Goal: Task Accomplishment & Management: Use online tool/utility

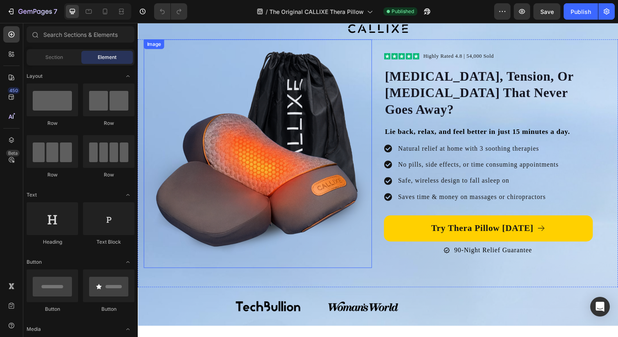
scroll to position [42, 0]
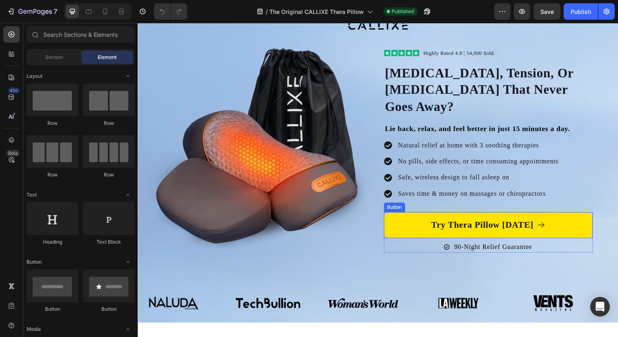
click at [399, 221] on link "Try Thera Pillow [DATE]" at bounding box center [495, 229] width 213 height 27
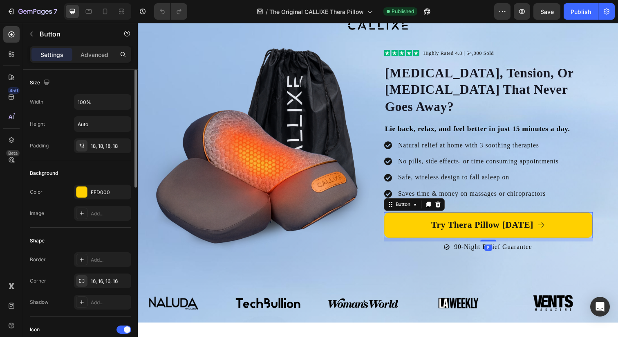
scroll to position [0, 0]
click at [103, 194] on div "FFD000" at bounding box center [103, 192] width 24 height 7
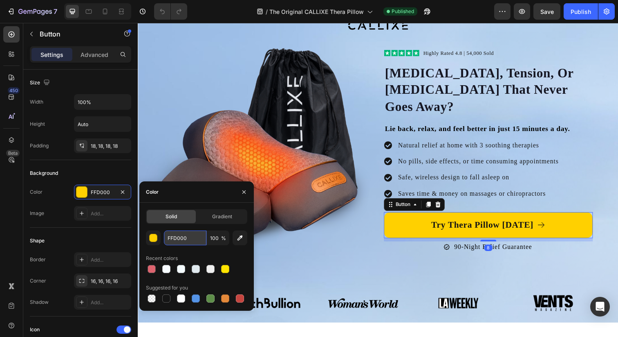
click at [177, 238] on input "FFD000" at bounding box center [185, 237] width 43 height 15
drag, startPoint x: 242, startPoint y: 195, endPoint x: 106, endPoint y: 177, distance: 136.8
click at [242, 195] on icon "button" at bounding box center [244, 192] width 7 height 7
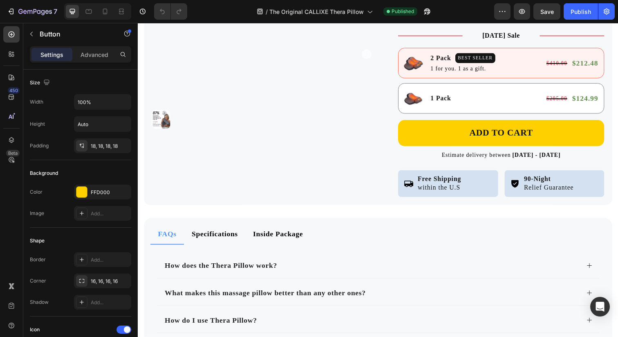
scroll to position [4490, 0]
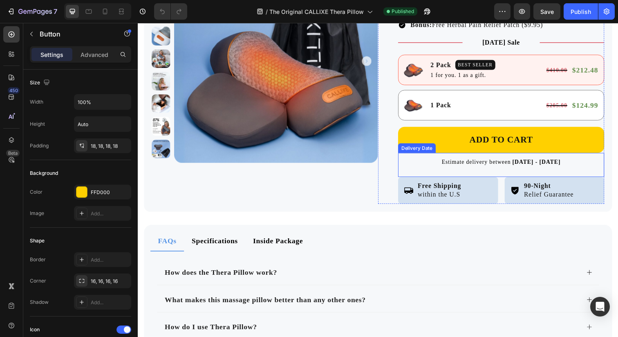
click at [411, 148] on div "Delivery Date" at bounding box center [422, 150] width 35 height 7
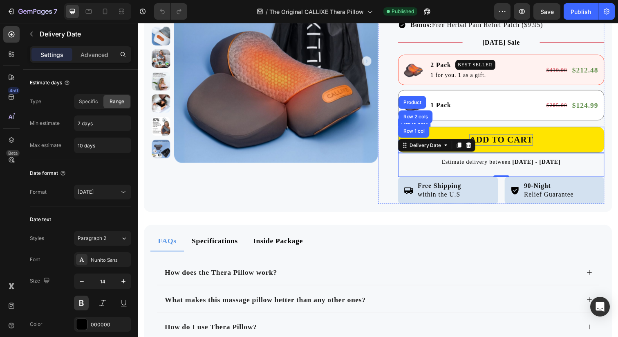
click at [492, 137] on div "ADD TO CART" at bounding box center [508, 142] width 65 height 12
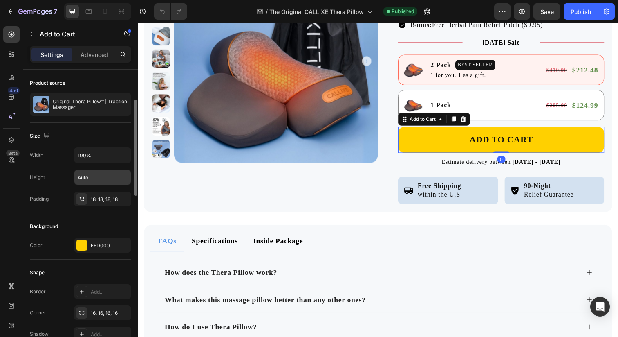
scroll to position [65, 0]
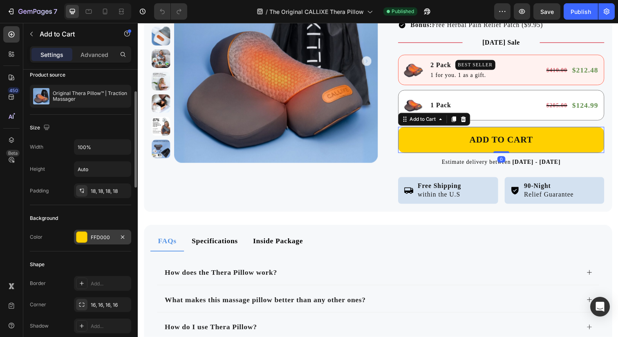
click at [97, 230] on div "FFD000" at bounding box center [102, 236] width 57 height 15
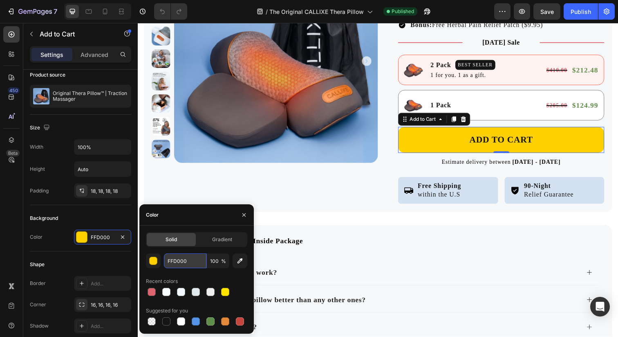
click at [178, 257] on input "FFD000" at bounding box center [185, 260] width 43 height 15
type textarea "FFD000"
click at [178, 257] on input "FFD000" at bounding box center [185, 260] width 43 height 15
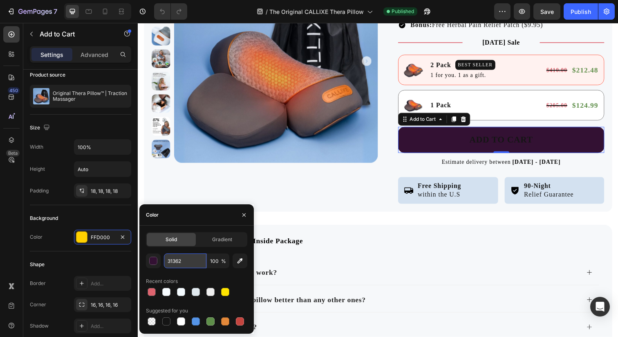
type input "31362E"
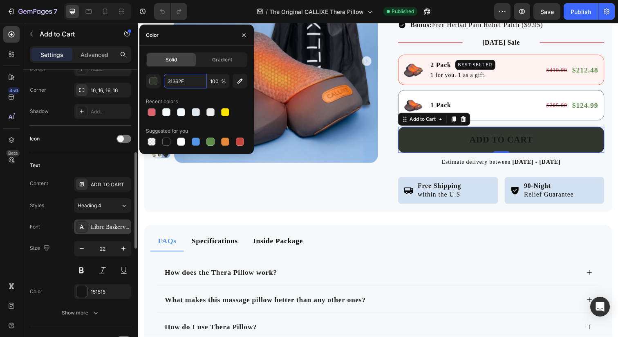
scroll to position [283, 0]
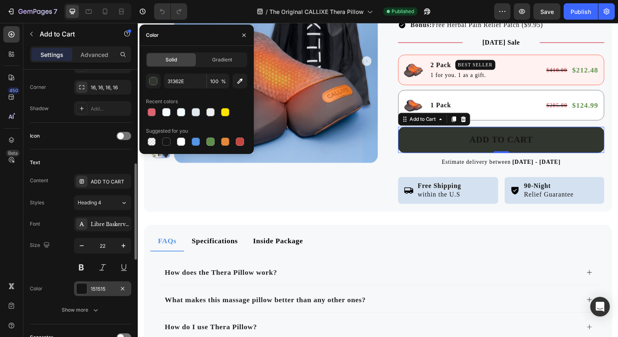
click at [85, 285] on div at bounding box center [81, 288] width 11 height 11
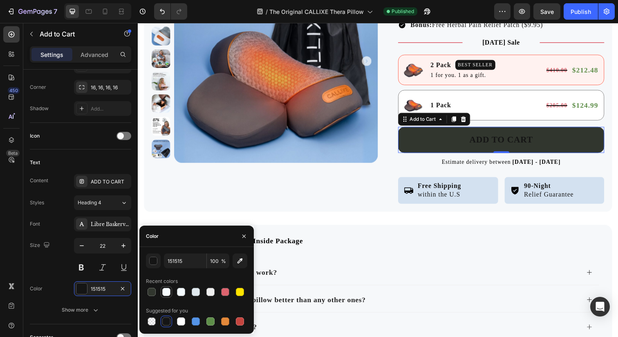
click at [165, 292] on div at bounding box center [166, 291] width 8 height 8
type input "F7FCFF"
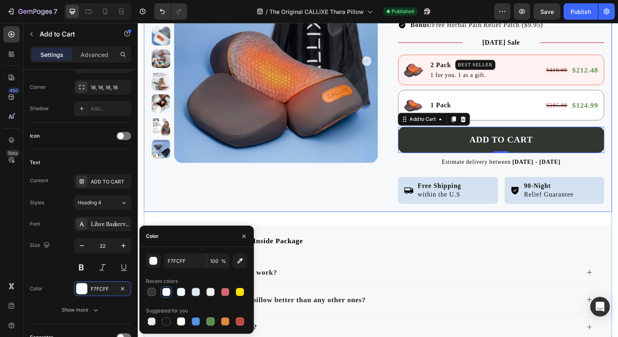
click at [308, 198] on div "Product Images" at bounding box center [267, 82] width 231 height 249
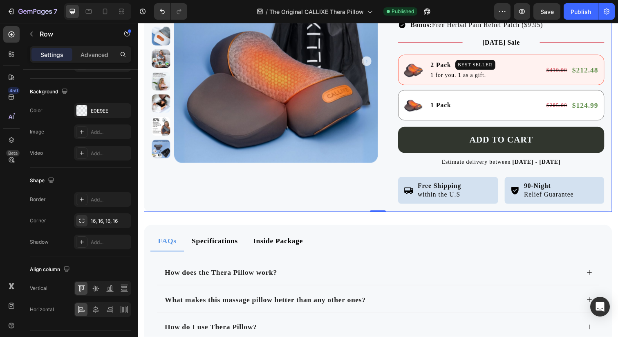
scroll to position [0, 0]
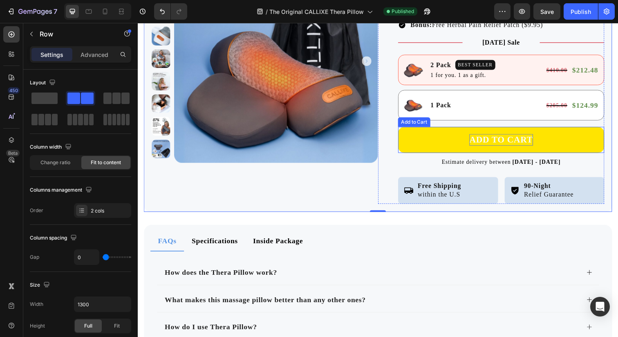
click at [482, 138] on div "ADD TO CART" at bounding box center [508, 142] width 65 height 12
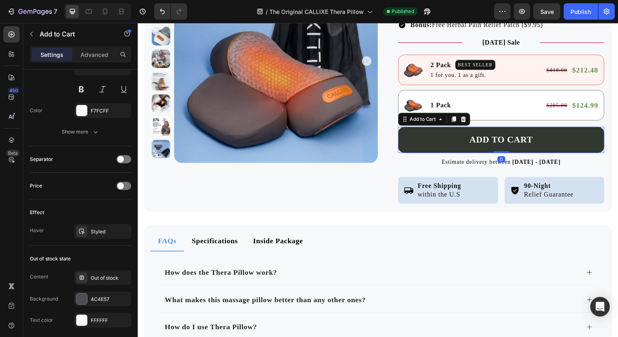
scroll to position [487, 0]
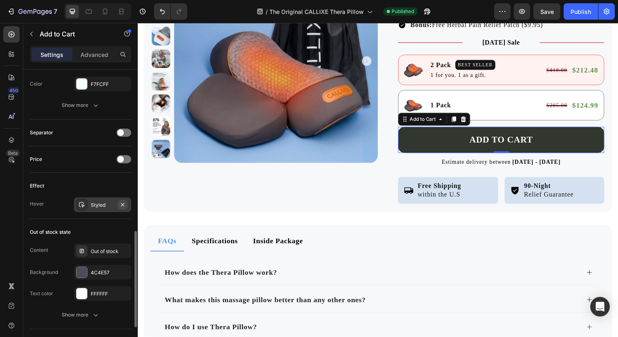
click at [121, 202] on icon "button" at bounding box center [122, 204] width 7 height 7
click at [101, 208] on div "Add..." at bounding box center [110, 204] width 38 height 7
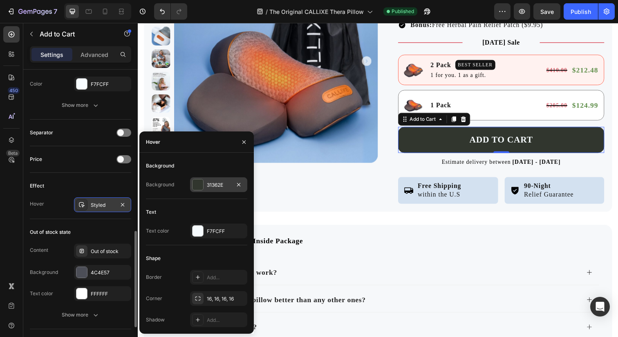
click at [221, 184] on div "31362E" at bounding box center [219, 184] width 24 height 7
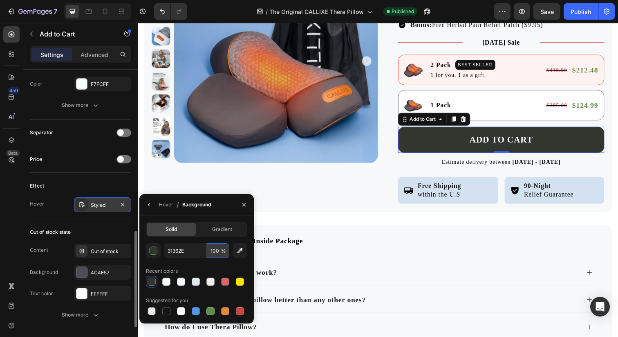
click at [218, 249] on input "100" at bounding box center [218, 250] width 22 height 15
type input "7"
type input "90"
click at [92, 186] on div "Effect" at bounding box center [80, 185] width 101 height 13
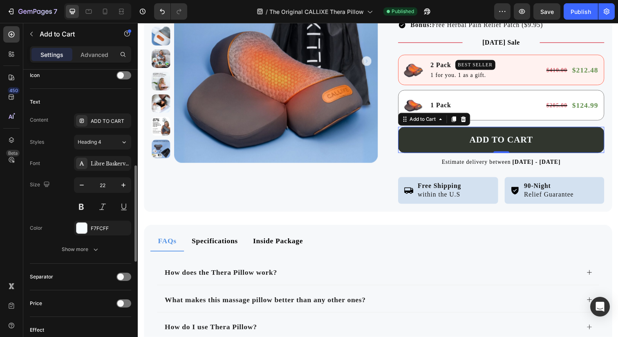
scroll to position [361, 0]
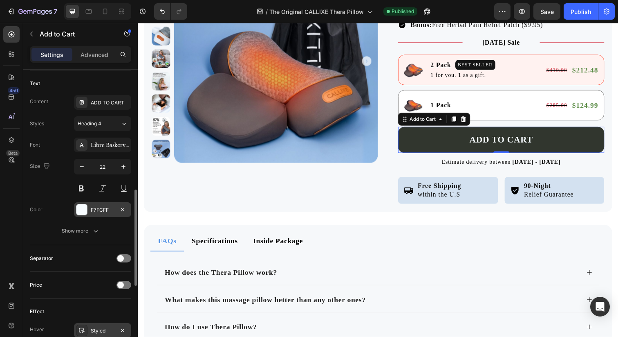
click at [100, 210] on div "F7FCFF" at bounding box center [103, 209] width 24 height 7
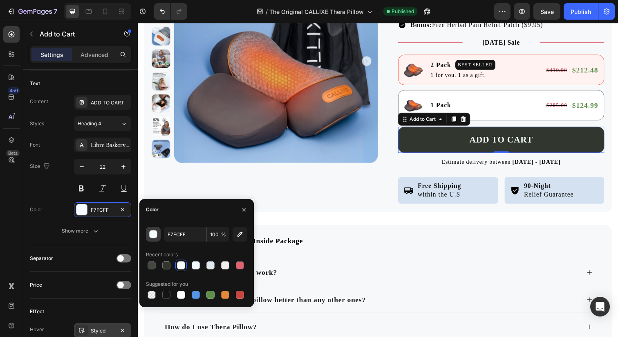
click at [150, 235] on div "button" at bounding box center [154, 234] width 8 height 8
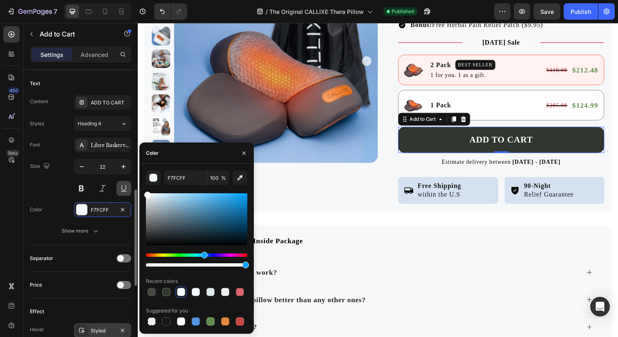
drag, startPoint x: 152, startPoint y: 193, endPoint x: 123, endPoint y: 181, distance: 31.5
click at [123, 181] on div "450 Beta Sections(18) Elements(83) Section Element Hero Section Product Detail …" at bounding box center [69, 180] width 138 height 314
type input "FFFFFF"
click at [240, 151] on button "button" at bounding box center [244, 152] width 13 height 13
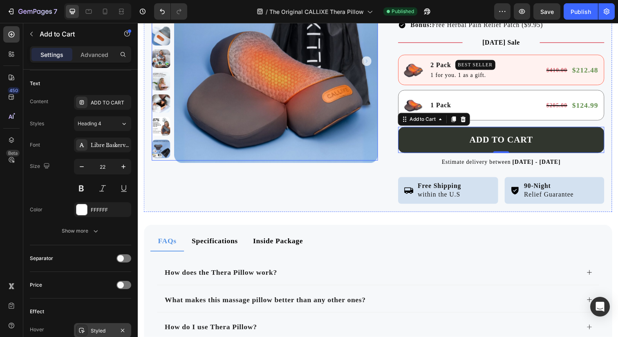
click at [357, 176] on div "Product Images" at bounding box center [267, 82] width 231 height 249
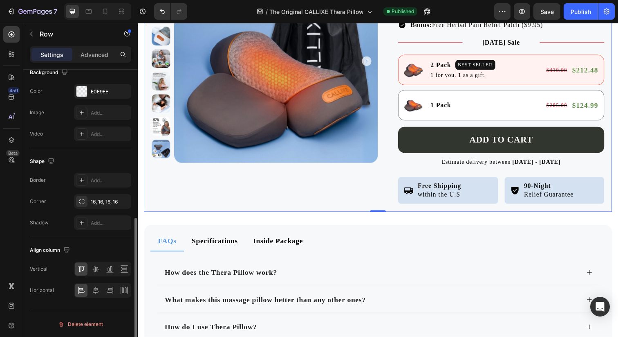
scroll to position [0, 0]
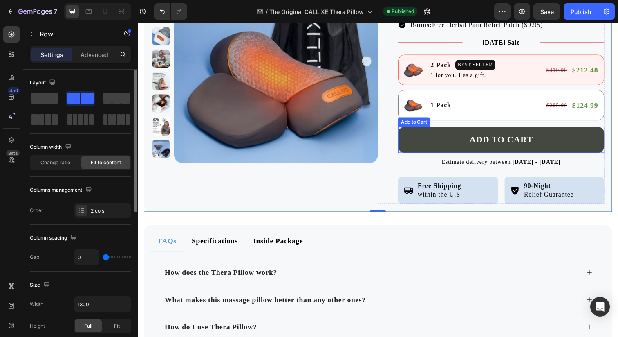
click at [429, 143] on button "ADD TO CART" at bounding box center [509, 142] width 211 height 27
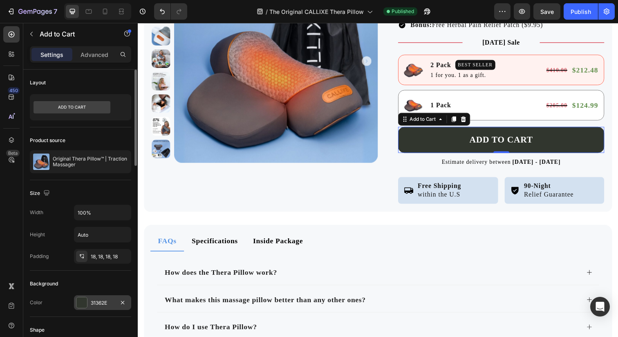
click at [111, 301] on div "31362E" at bounding box center [103, 302] width 24 height 7
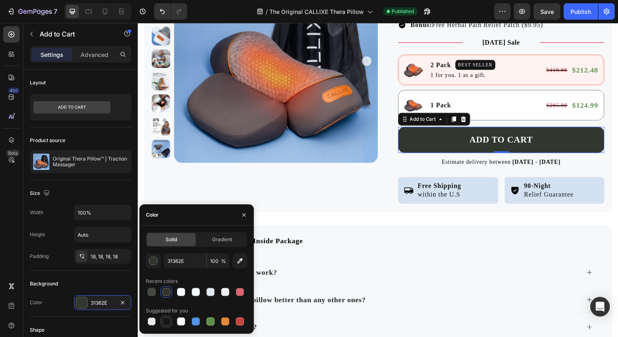
click at [165, 319] on div at bounding box center [166, 321] width 8 height 8
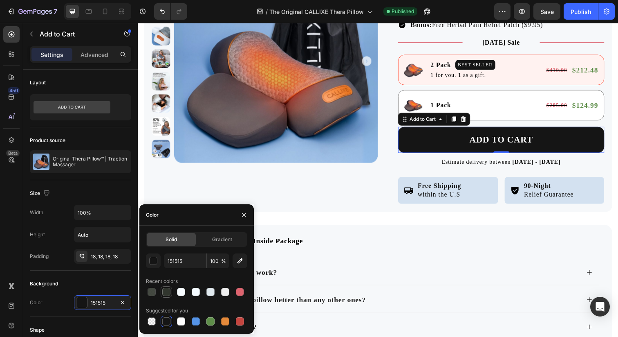
click at [169, 292] on div at bounding box center [166, 291] width 8 height 8
type input "31362E"
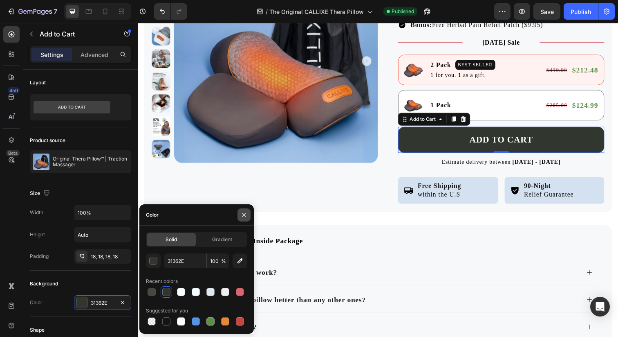
click at [241, 215] on icon "button" at bounding box center [244, 214] width 7 height 7
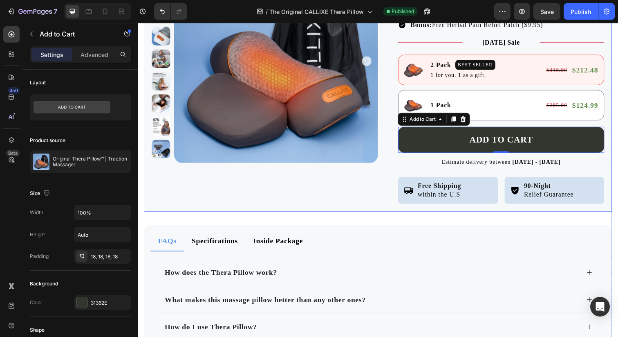
click at [320, 149] on img at bounding box center [279, 62] width 208 height 208
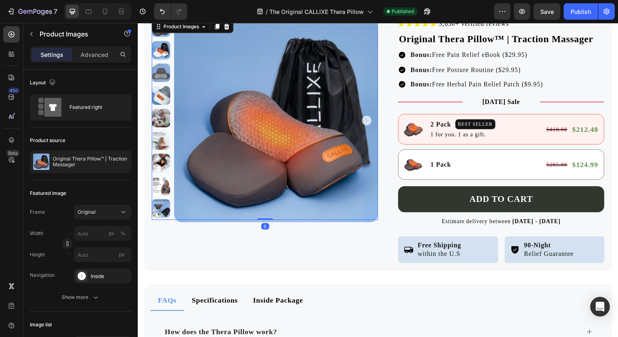
scroll to position [4424, 0]
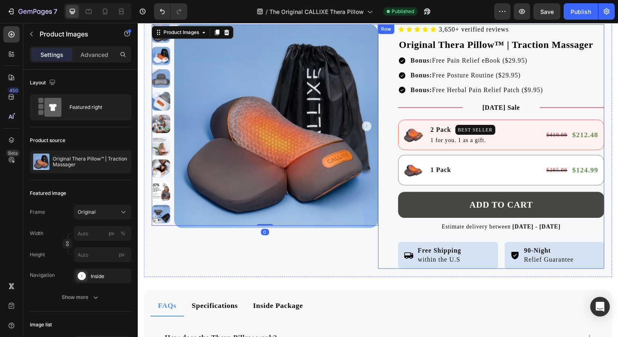
click at [431, 201] on button "ADD TO CART" at bounding box center [509, 208] width 211 height 27
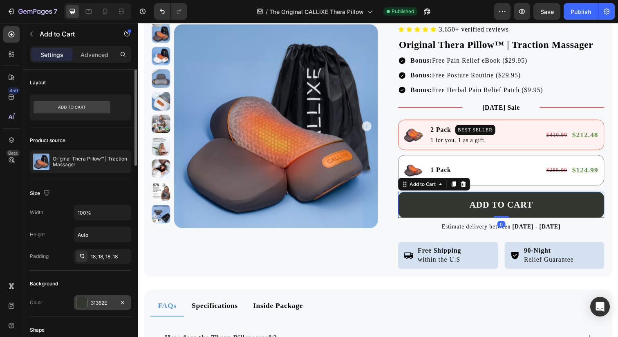
click at [93, 295] on div "31362E" at bounding box center [102, 302] width 57 height 15
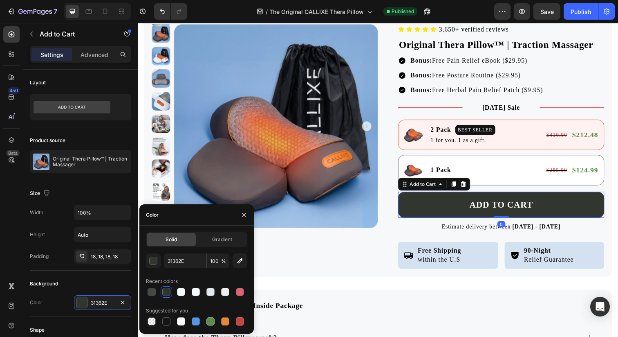
click at [165, 287] on div at bounding box center [167, 292] width 10 height 10
click at [165, 291] on div at bounding box center [166, 291] width 8 height 8
click at [158, 264] on button "button" at bounding box center [153, 260] width 15 height 15
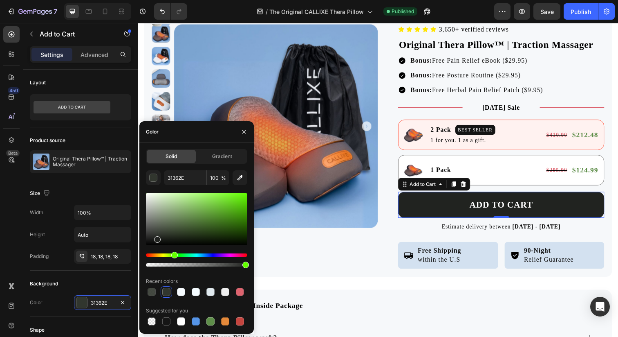
type input "212320"
click at [156, 238] on div at bounding box center [156, 239] width 7 height 7
click at [242, 135] on icon "button" at bounding box center [244, 131] width 7 height 7
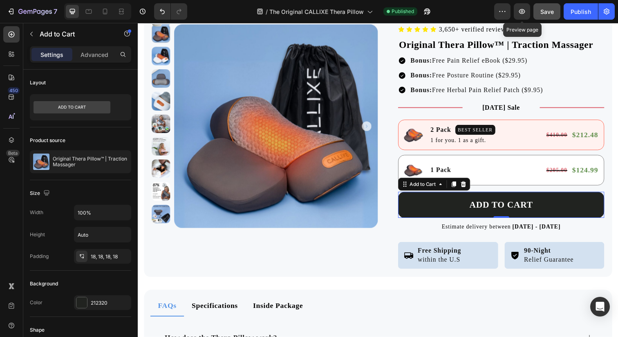
click at [543, 4] on button "Save" at bounding box center [547, 11] width 27 height 16
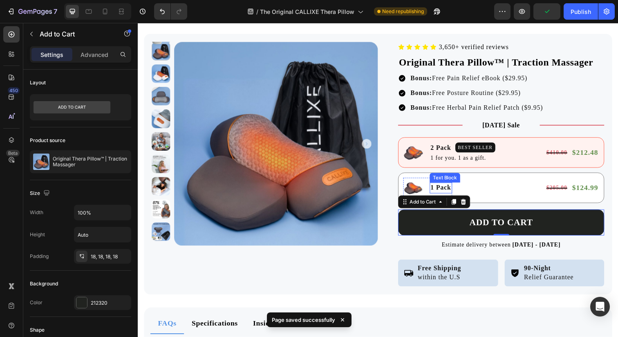
scroll to position [4403, 0]
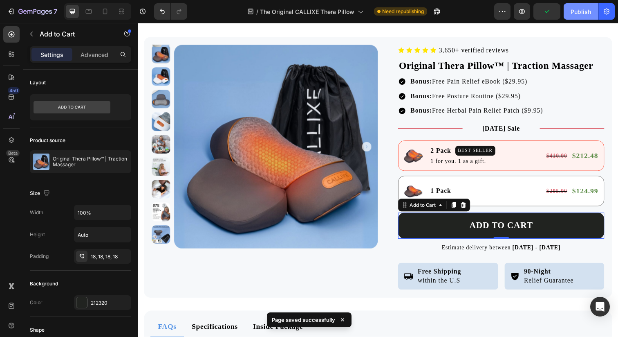
click at [581, 8] on div "Publish" at bounding box center [581, 11] width 20 height 9
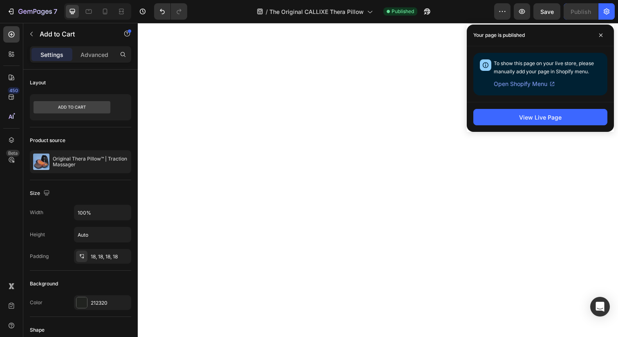
scroll to position [0, 0]
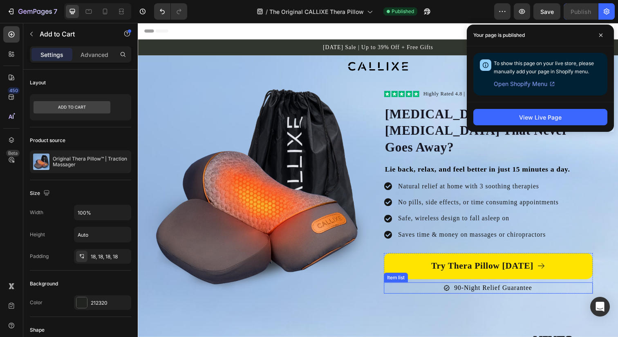
click at [411, 268] on link "Try Thera Pillow [DATE]" at bounding box center [495, 271] width 213 height 27
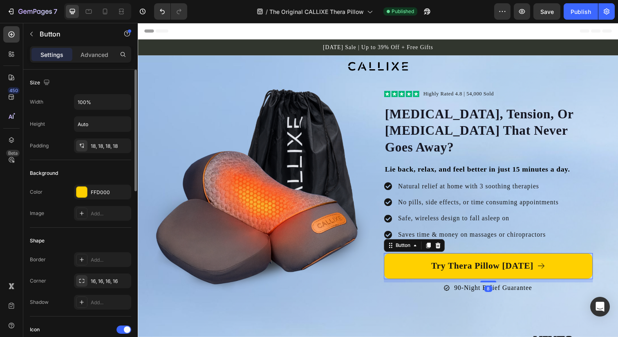
click at [99, 186] on div "FFD000" at bounding box center [102, 191] width 57 height 15
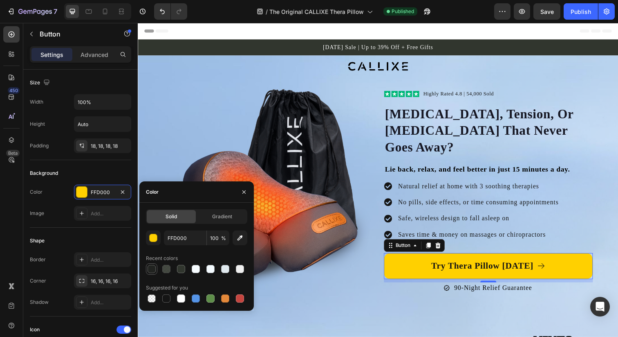
click at [156, 270] on div at bounding box center [152, 269] width 10 height 10
type input "212320"
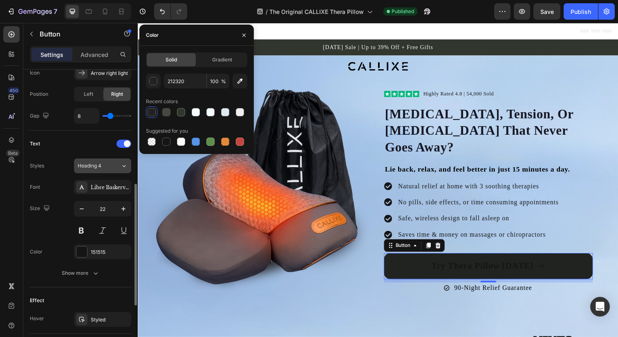
scroll to position [403, 0]
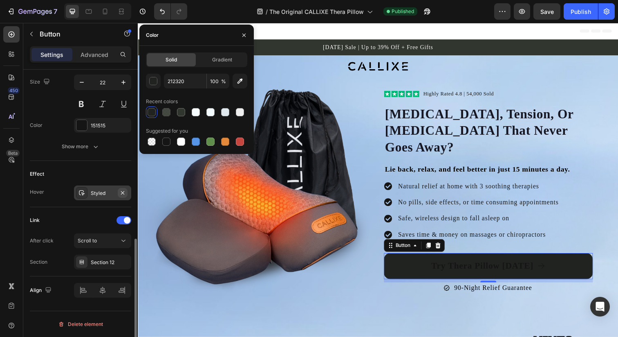
click at [118, 192] on button "button" at bounding box center [123, 193] width 10 height 10
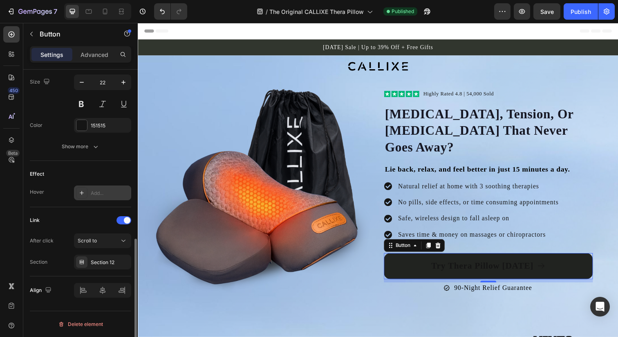
click at [103, 193] on div "Add..." at bounding box center [110, 192] width 38 height 7
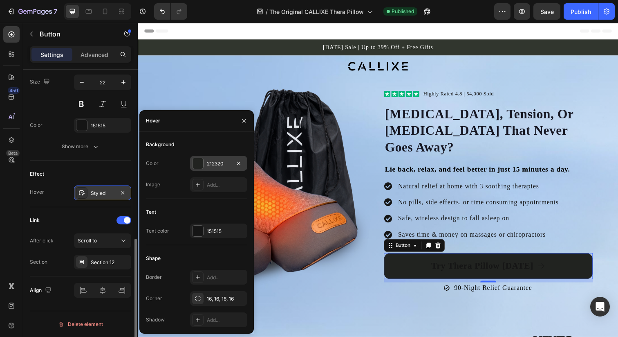
click at [216, 170] on div "212320" at bounding box center [218, 163] width 57 height 15
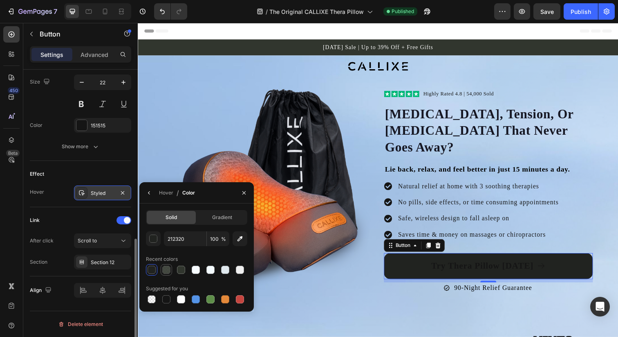
click at [169, 269] on div at bounding box center [166, 269] width 8 height 8
type input "31362E"
type input "90"
click at [106, 128] on div "151515" at bounding box center [103, 125] width 24 height 7
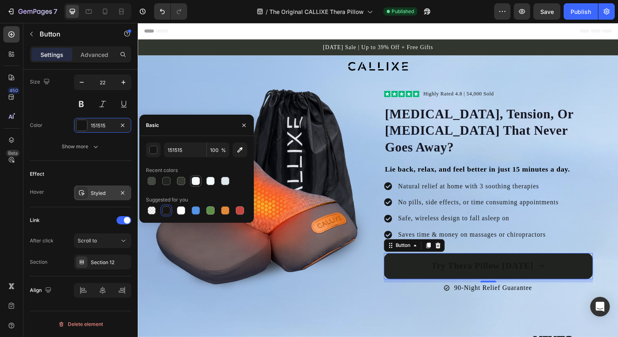
click at [195, 180] on div at bounding box center [196, 181] width 8 height 8
click at [209, 177] on div at bounding box center [211, 181] width 8 height 8
click at [157, 152] on div "button" at bounding box center [153, 150] width 8 height 8
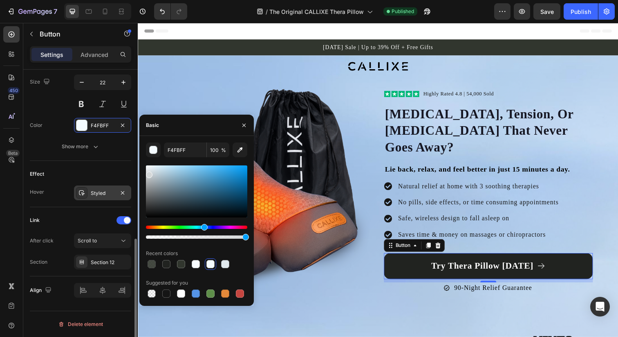
drag, startPoint x: 156, startPoint y: 177, endPoint x: 124, endPoint y: 133, distance: 54.1
click at [124, 133] on div "450 Beta Sections(18) Elements(83) Section Element Hero Section Product Detail …" at bounding box center [69, 180] width 138 height 314
type input "FFFFFF"
click at [242, 125] on icon "button" at bounding box center [244, 125] width 7 height 7
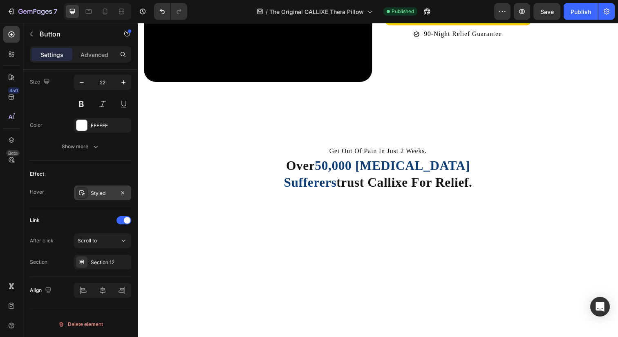
scroll to position [944, 0]
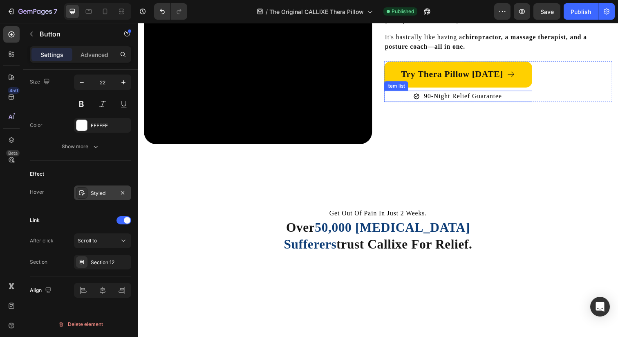
click at [395, 91] on div "Item list" at bounding box center [401, 86] width 21 height 7
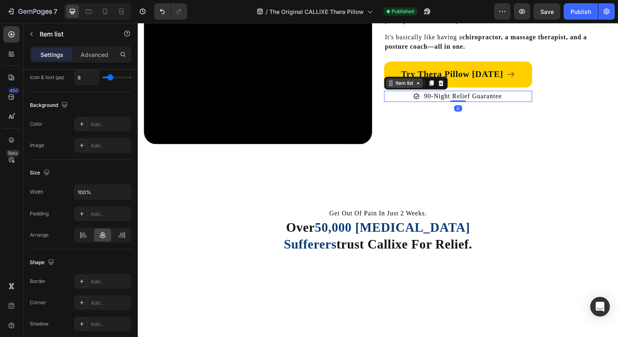
scroll to position [0, 0]
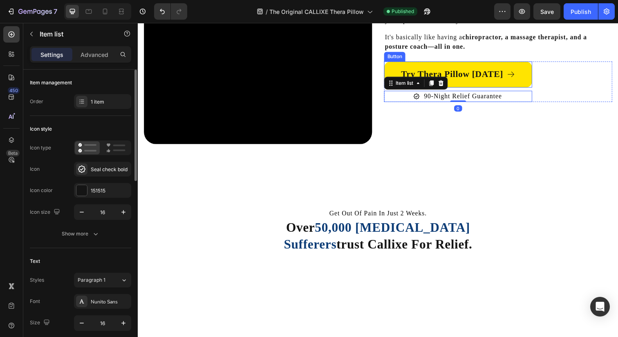
click at [396, 82] on link "Try Thera Pillow [DATE]" at bounding box center [464, 75] width 151 height 27
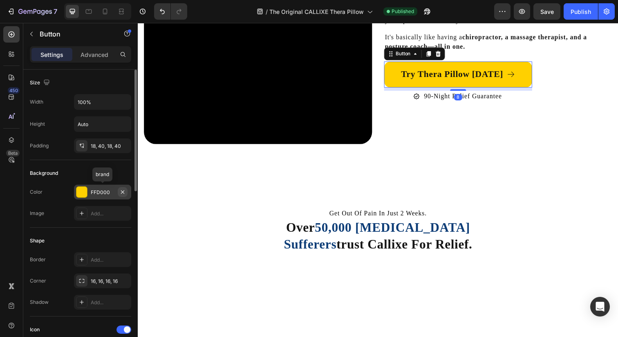
click at [124, 191] on icon "button" at bounding box center [122, 192] width 7 height 7
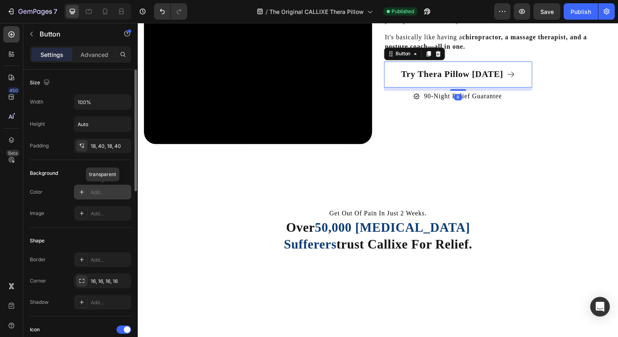
click at [111, 191] on div "Add..." at bounding box center [110, 192] width 38 height 7
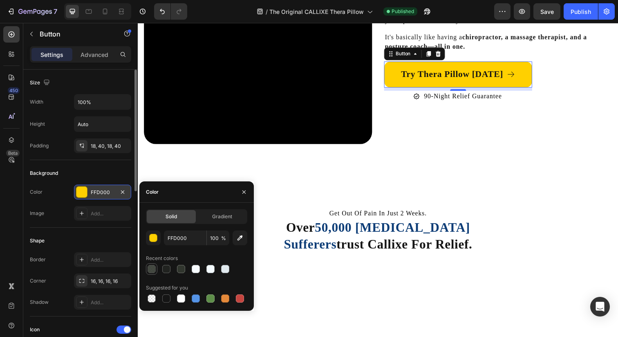
click at [154, 270] on div at bounding box center [152, 269] width 8 height 8
type input "31362E"
type input "90"
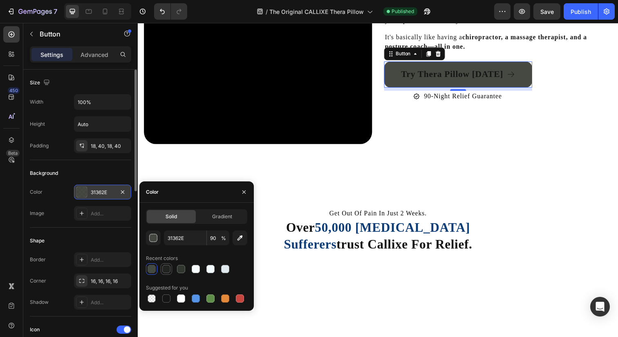
click at [169, 270] on div at bounding box center [166, 269] width 8 height 8
type input "212320"
type input "100"
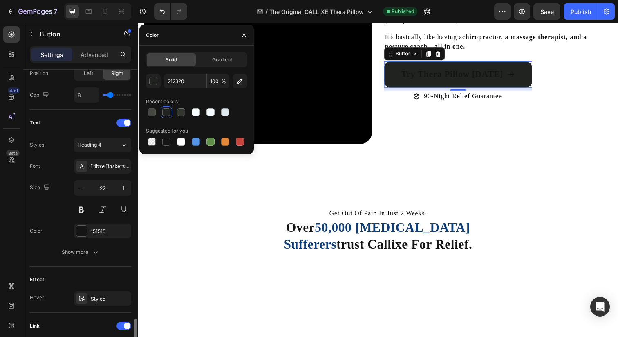
scroll to position [232, 0]
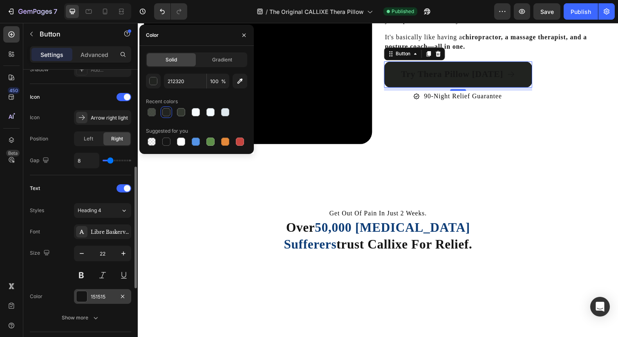
click at [102, 297] on div "151515" at bounding box center [103, 296] width 24 height 7
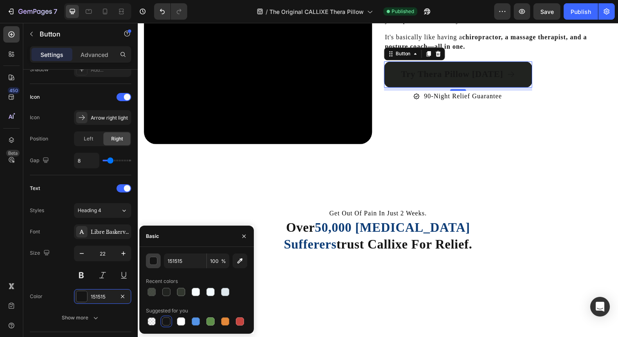
click at [153, 261] on div "button" at bounding box center [154, 261] width 8 height 8
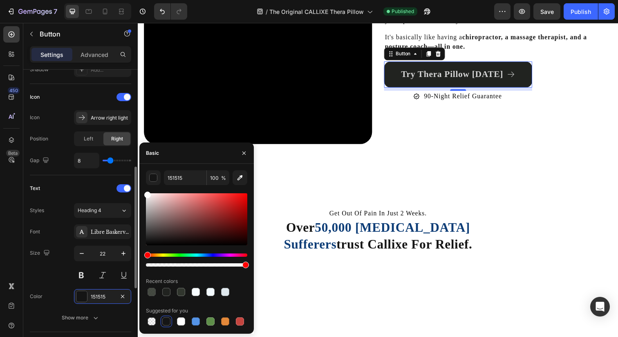
drag, startPoint x: 158, startPoint y: 210, endPoint x: 104, endPoint y: 161, distance: 72.6
click at [104, 161] on div "450 Beta Sections(18) Elements(83) Section Element Hero Section Product Detail …" at bounding box center [69, 180] width 138 height 314
type input "FFFFFF"
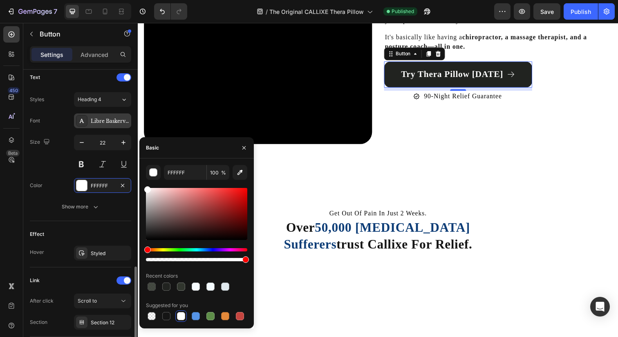
scroll to position [403, 0]
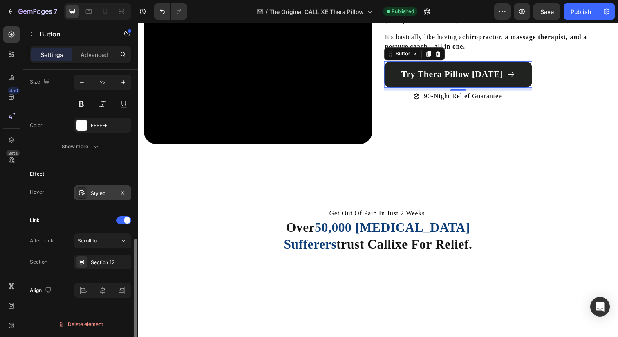
click at [105, 191] on div "Styled" at bounding box center [103, 192] width 24 height 7
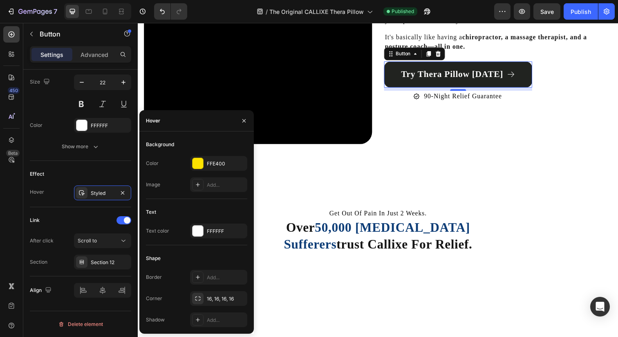
click at [204, 155] on div "Background Color FFE400 Image Add..." at bounding box center [196, 168] width 101 height 61
click at [207, 162] on div "FFE400" at bounding box center [219, 163] width 24 height 7
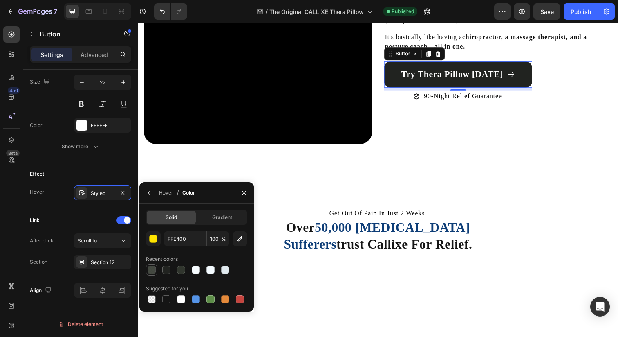
click at [151, 268] on div at bounding box center [152, 269] width 8 height 8
type input "31362E"
type input "90"
click at [373, 135] on video at bounding box center [260, 29] width 233 height 233
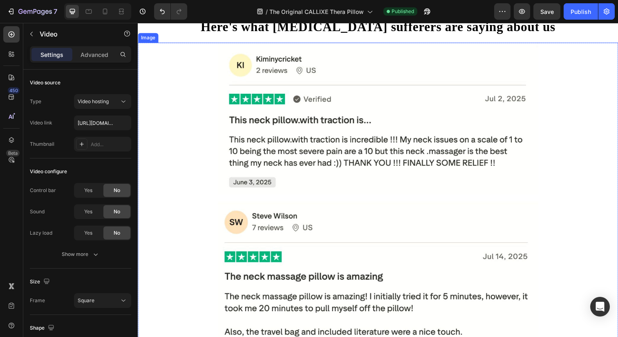
scroll to position [2869, 0]
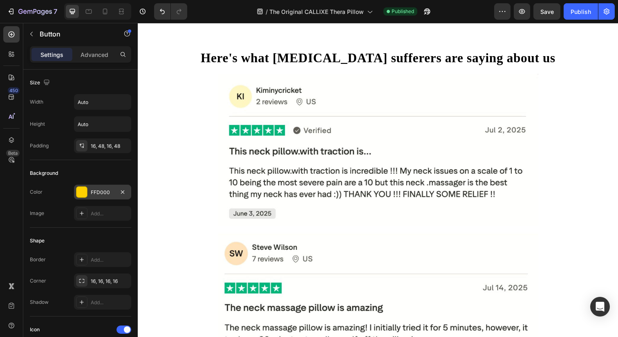
click at [99, 197] on div "FFD000" at bounding box center [102, 191] width 57 height 15
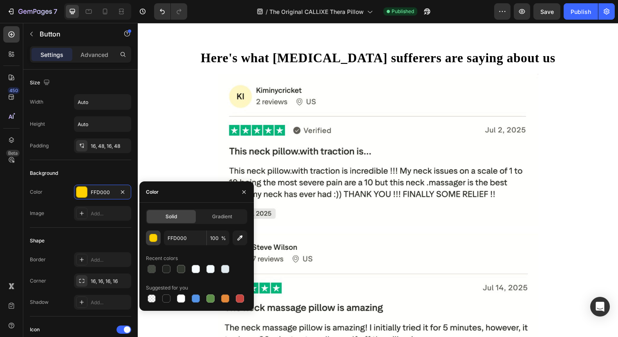
click at [155, 241] on div "button" at bounding box center [154, 238] width 8 height 8
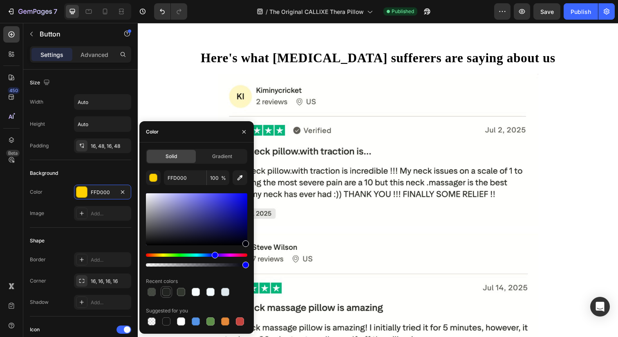
click at [165, 296] on div at bounding box center [166, 291] width 11 height 11
type input "212320"
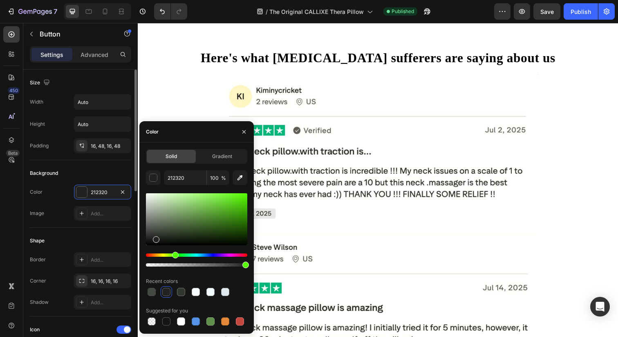
click at [108, 231] on div "Shape Border Add... Corner 16, 16, 16, 16 Shadow Add..." at bounding box center [80, 271] width 101 height 89
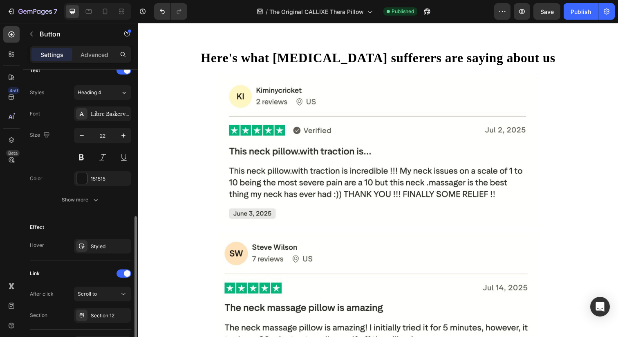
scroll to position [354, 0]
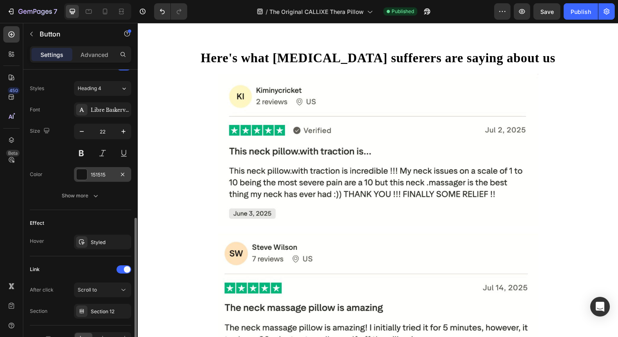
click at [99, 181] on div "151515" at bounding box center [102, 174] width 57 height 15
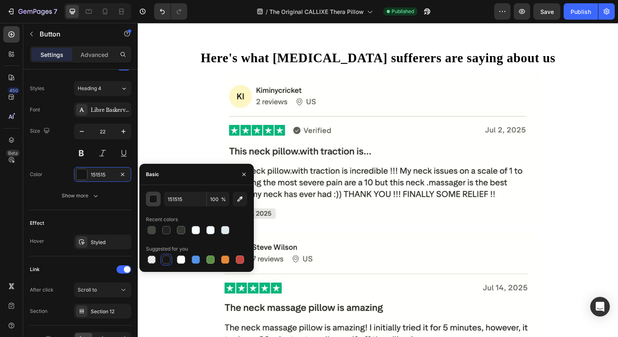
click at [157, 191] on button "button" at bounding box center [153, 198] width 15 height 15
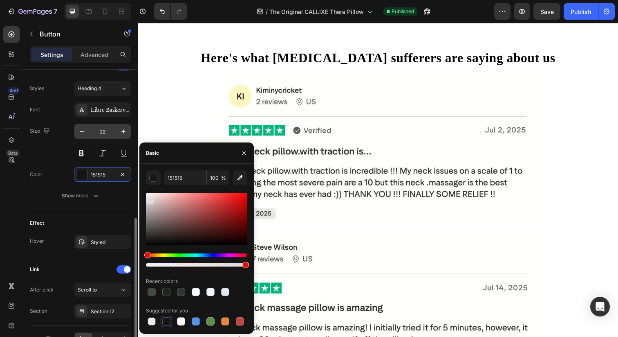
drag, startPoint x: 157, startPoint y: 211, endPoint x: 96, endPoint y: 126, distance: 105.5
click at [97, 126] on div "450 Beta Sections(18) Elements(83) Section Element Hero Section Product Detail …" at bounding box center [69, 180] width 138 height 314
type input "FFFFFF"
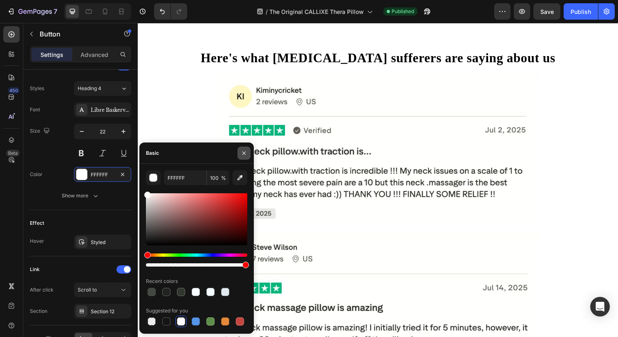
click at [245, 147] on button "button" at bounding box center [244, 152] width 13 height 13
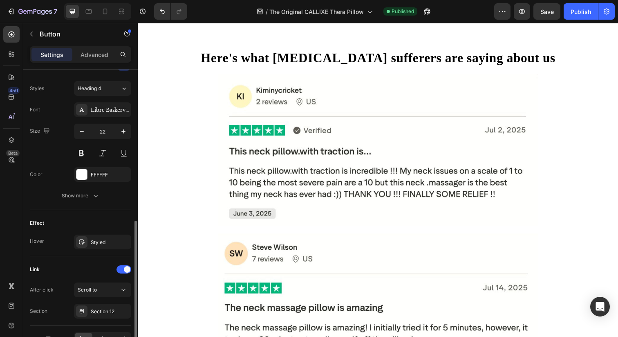
scroll to position [403, 0]
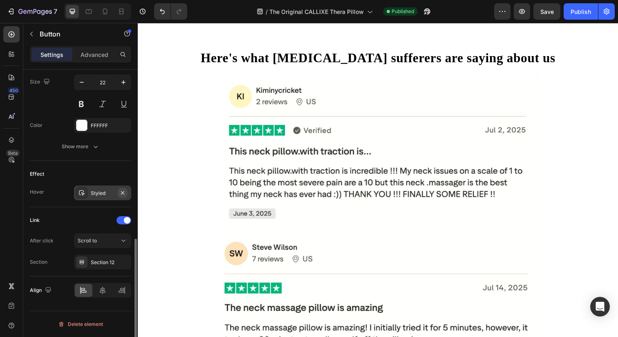
click at [127, 191] on button "button" at bounding box center [123, 193] width 10 height 10
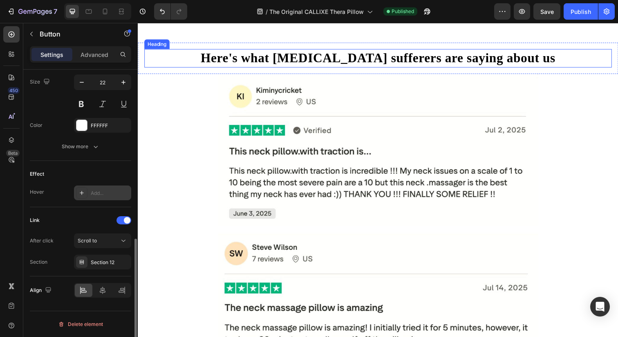
click at [121, 193] on div "Add..." at bounding box center [110, 192] width 38 height 7
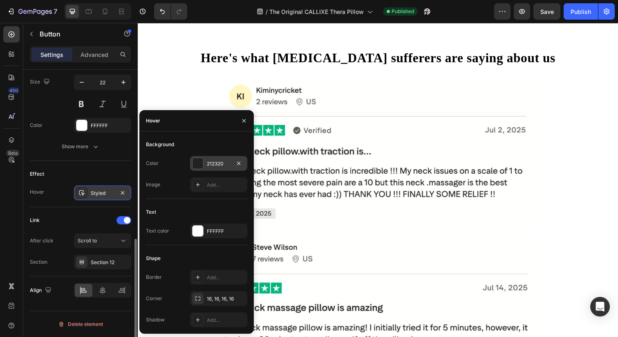
click at [225, 166] on div "212320" at bounding box center [219, 163] width 24 height 7
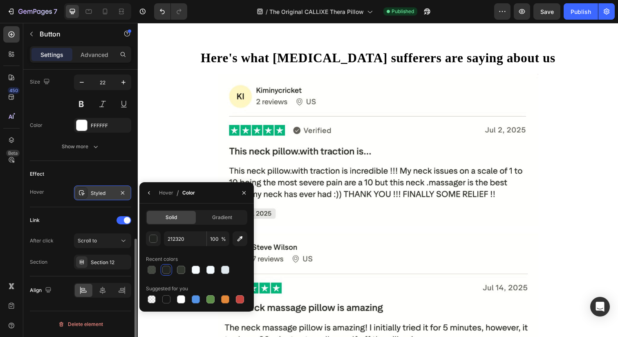
click at [153, 263] on div "Recent colors" at bounding box center [196, 258] width 101 height 13
click at [151, 269] on div at bounding box center [152, 269] width 8 height 8
type input "31362E"
type input "90"
click at [242, 194] on icon "button" at bounding box center [243, 192] width 3 height 3
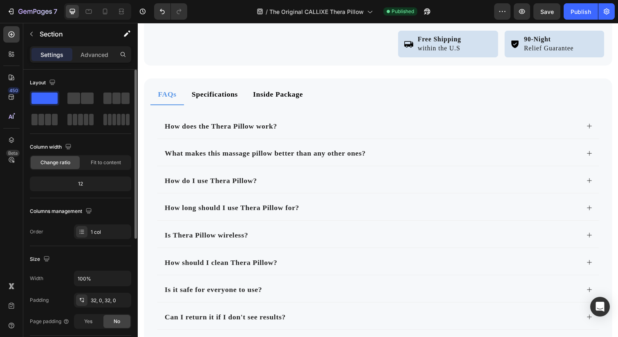
scroll to position [4705, 0]
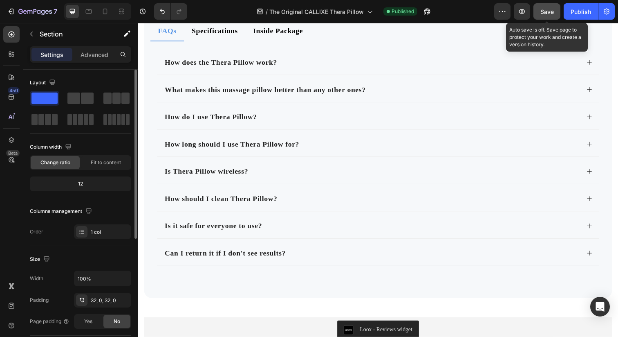
click at [547, 14] on span "Save" at bounding box center [547, 11] width 13 height 7
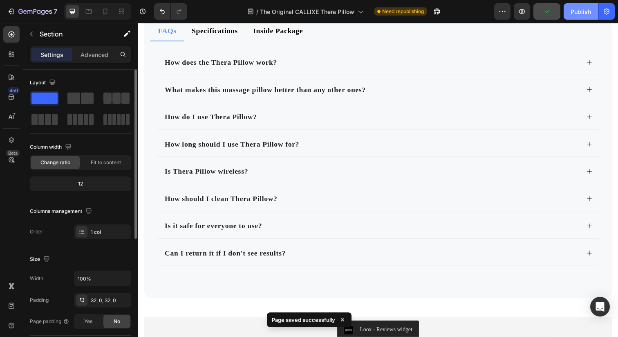
click at [584, 12] on div "Publish" at bounding box center [581, 11] width 20 height 9
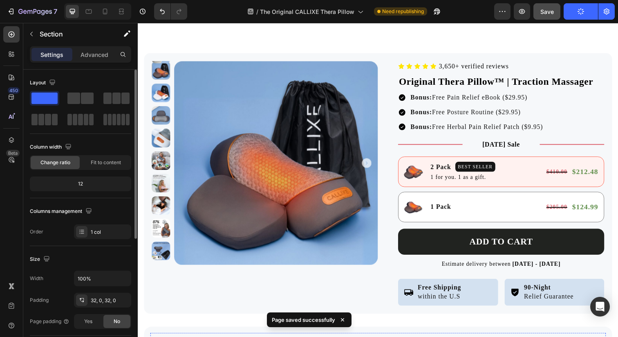
scroll to position [4387, 0]
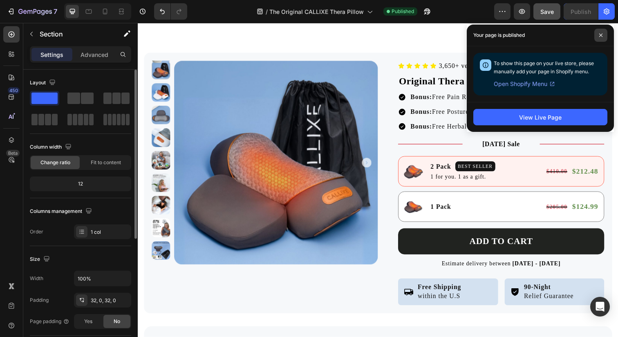
click at [602, 37] on span at bounding box center [601, 35] width 13 height 13
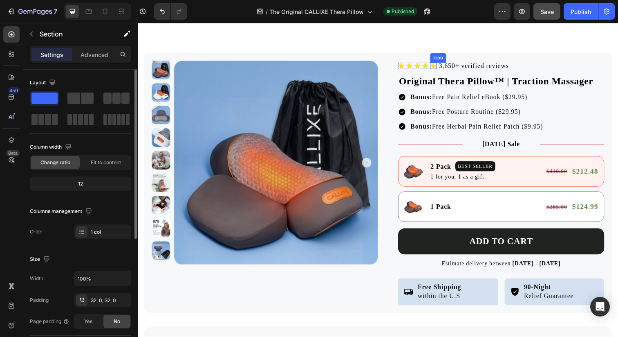
click at [436, 69] on div "Icon" at bounding box center [439, 66] width 7 height 7
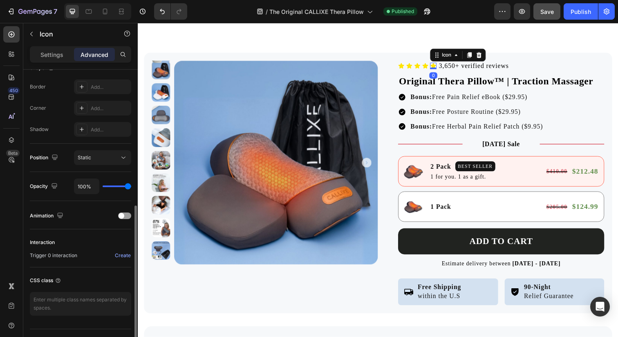
scroll to position [243, 0]
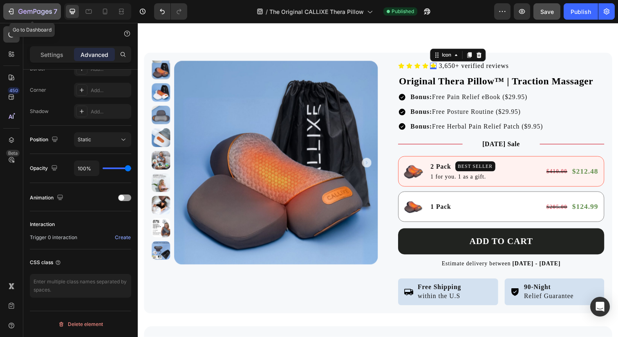
click at [13, 10] on icon "button" at bounding box center [12, 12] width 4 height 6
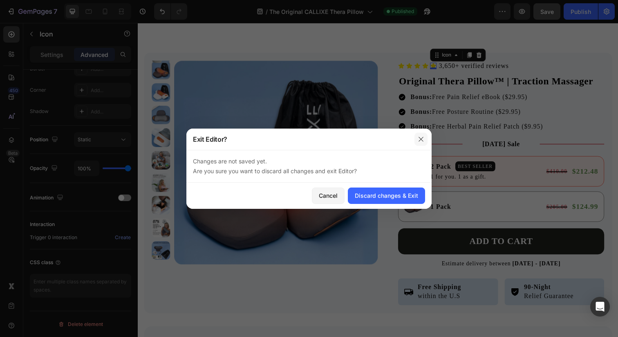
click at [427, 142] on button "button" at bounding box center [421, 138] width 13 height 13
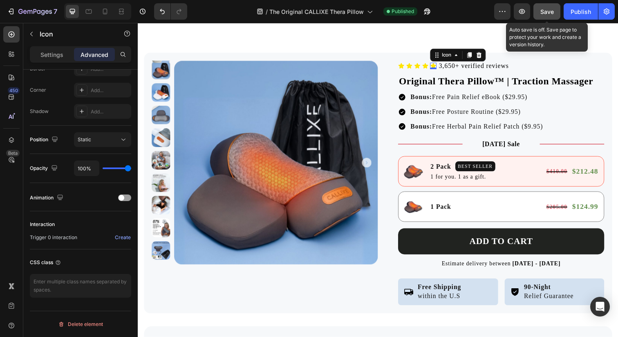
click at [542, 14] on span "Save" at bounding box center [547, 11] width 13 height 7
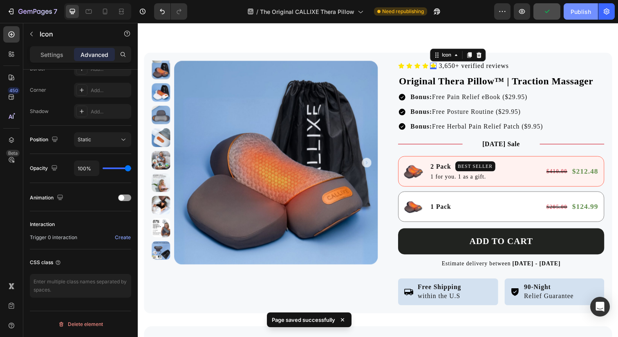
click at [585, 10] on div "Publish" at bounding box center [581, 11] width 20 height 9
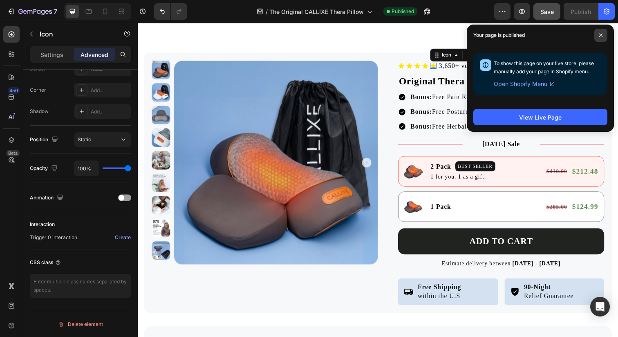
click at [604, 34] on span at bounding box center [601, 35] width 13 height 13
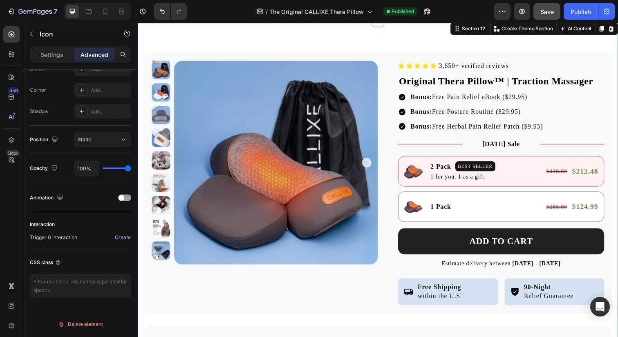
scroll to position [0, 0]
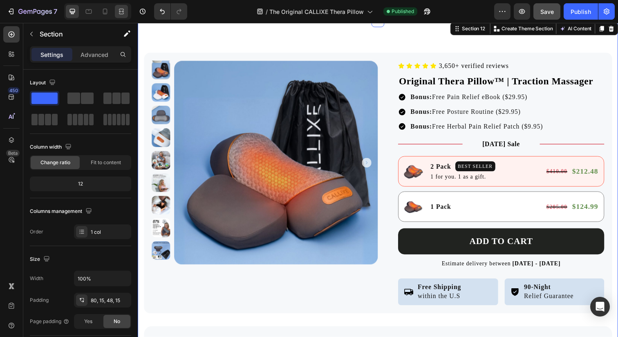
click at [123, 8] on icon at bounding box center [121, 11] width 8 height 8
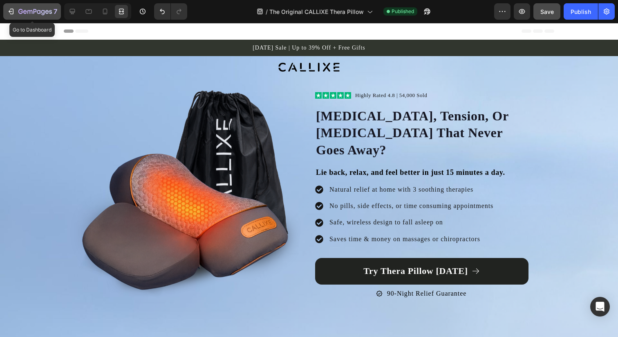
click at [21, 11] on icon "button" at bounding box center [20, 11] width 4 height 5
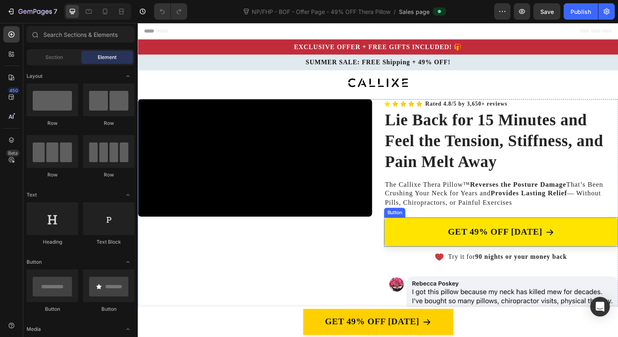
click at [391, 231] on link "GET 49% OFF TODAY" at bounding box center [508, 236] width 239 height 30
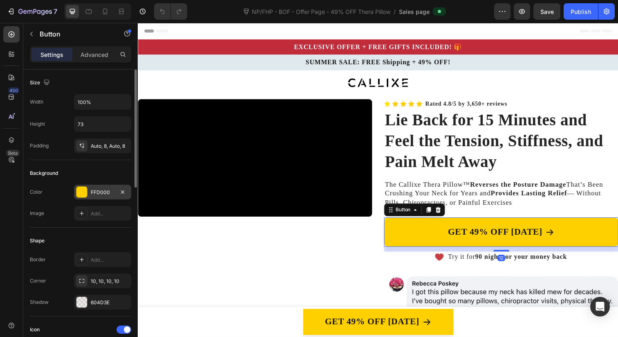
click at [105, 189] on div "FFD000" at bounding box center [103, 192] width 24 height 7
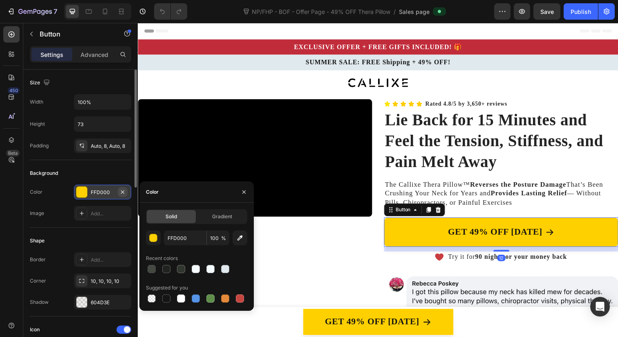
click at [124, 189] on icon "button" at bounding box center [122, 192] width 7 height 7
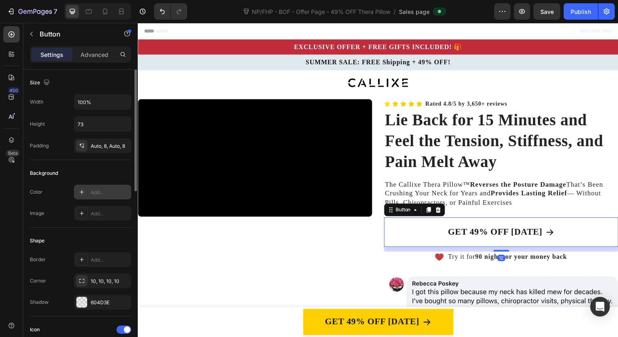
click at [104, 191] on div "Add..." at bounding box center [110, 192] width 38 height 7
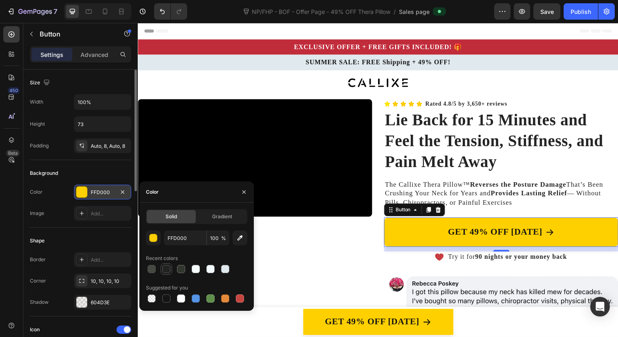
click at [162, 269] on div at bounding box center [166, 269] width 8 height 8
type input "212320"
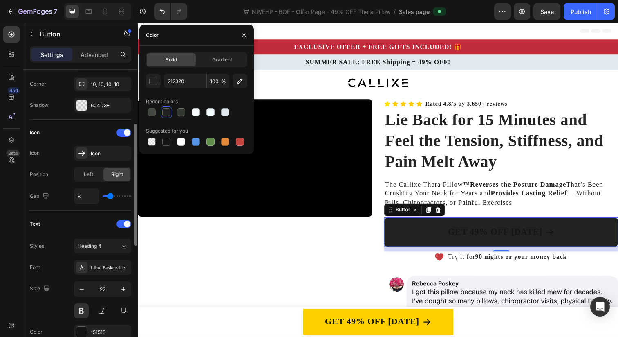
scroll to position [207, 0]
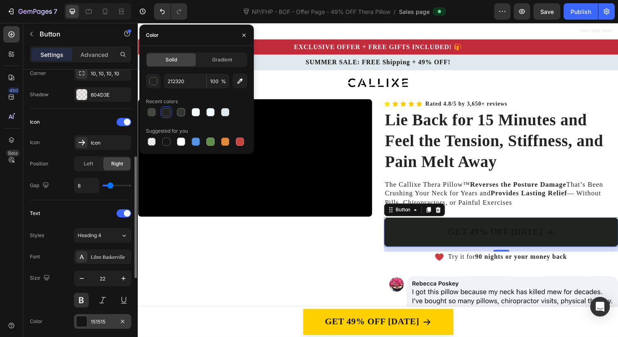
click at [92, 323] on div "151515" at bounding box center [103, 321] width 24 height 7
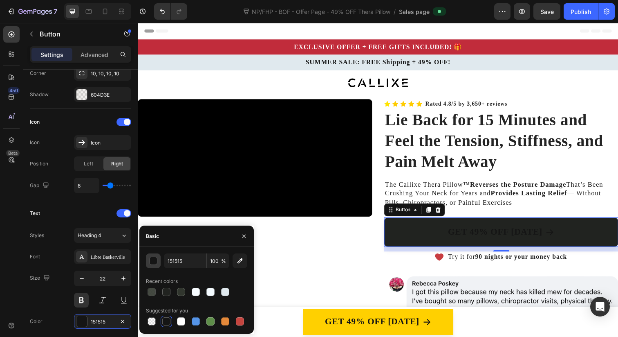
click at [157, 258] on div "button" at bounding box center [153, 260] width 8 height 8
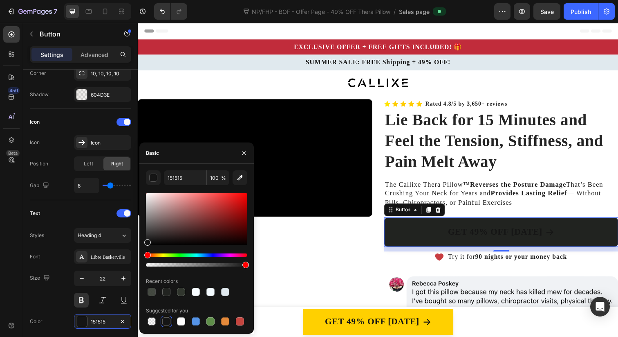
drag, startPoint x: 164, startPoint y: 254, endPoint x: 150, endPoint y: 212, distance: 43.7
click at [150, 212] on div at bounding box center [196, 229] width 101 height 76
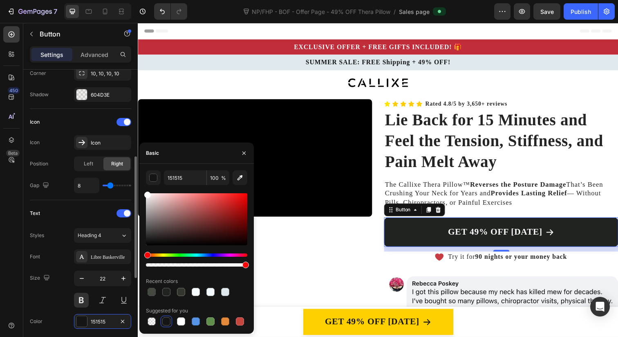
drag, startPoint x: 150, startPoint y: 212, endPoint x: 124, endPoint y: 165, distance: 53.8
click at [124, 165] on div "450 Beta Sections(18) Elements(87) Section Element Hero Section Product Detail …" at bounding box center [69, 180] width 138 height 314
type input "FFFFFF"
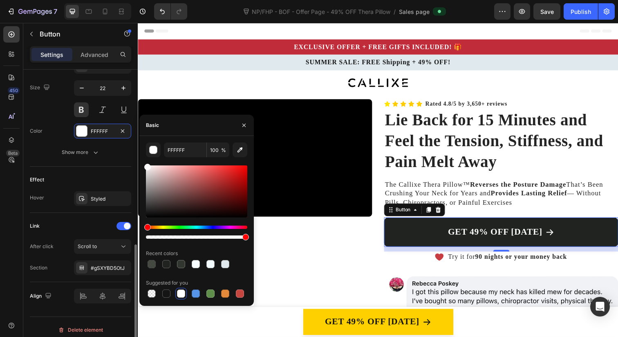
scroll to position [403, 0]
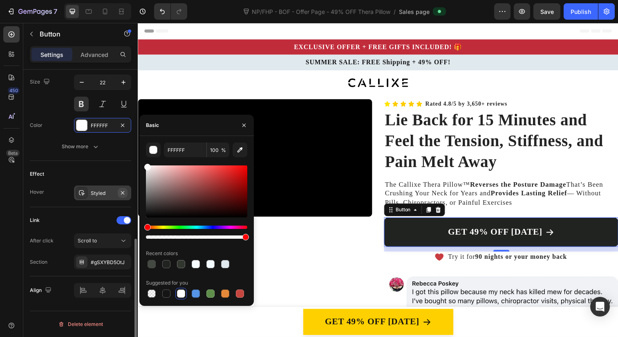
click at [124, 195] on button "button" at bounding box center [123, 193] width 10 height 10
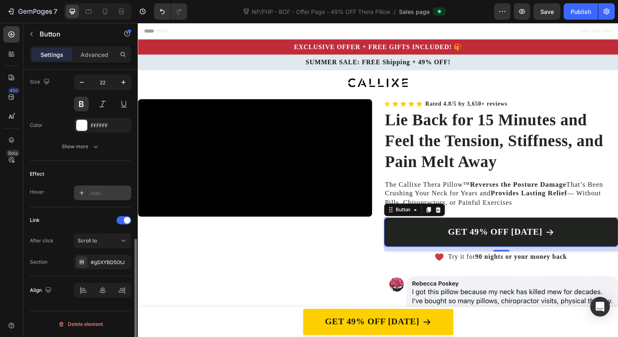
click at [103, 195] on div "Add..." at bounding box center [110, 192] width 38 height 7
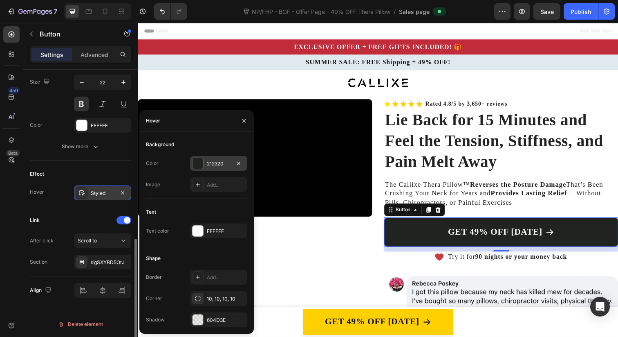
click at [205, 164] on div "212320" at bounding box center [218, 163] width 57 height 15
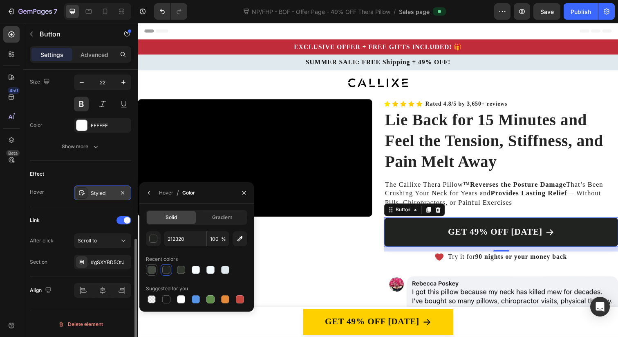
click at [153, 269] on div at bounding box center [152, 269] width 8 height 8
type input "31362E"
type input "90"
click at [243, 189] on icon "button" at bounding box center [244, 192] width 7 height 7
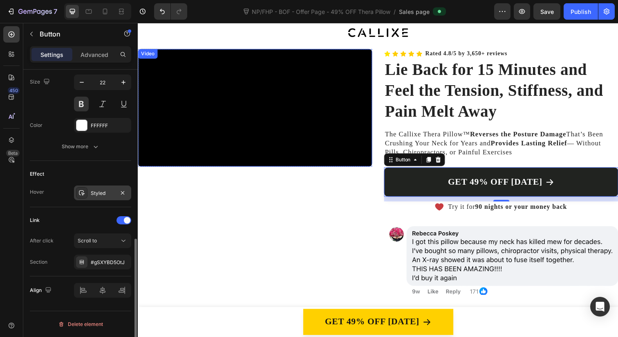
scroll to position [57, 0]
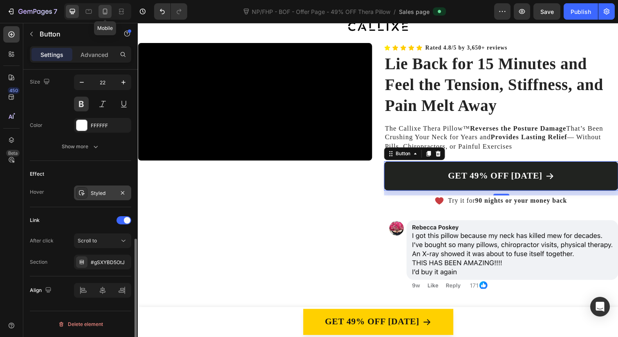
click at [103, 14] on icon at bounding box center [105, 11] width 8 height 8
type input "64"
type input "18"
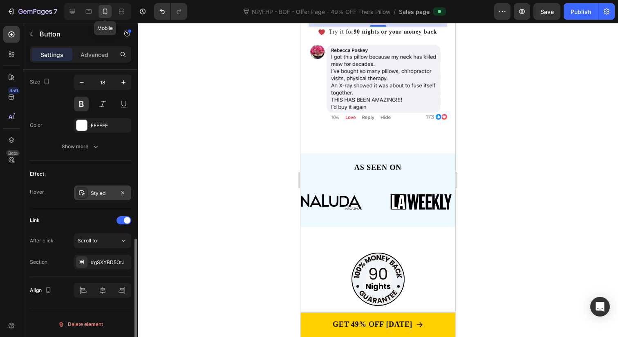
scroll to position [314, 0]
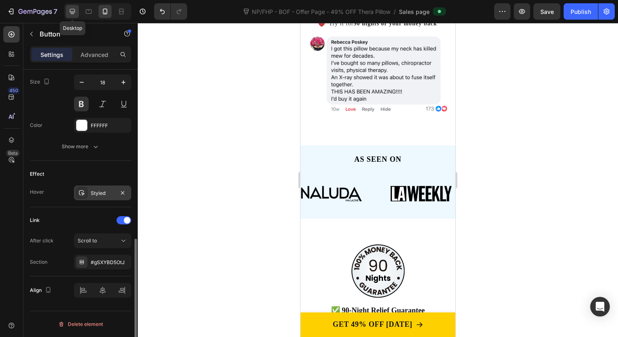
click at [73, 13] on icon at bounding box center [72, 11] width 5 height 5
type input "73"
type input "22"
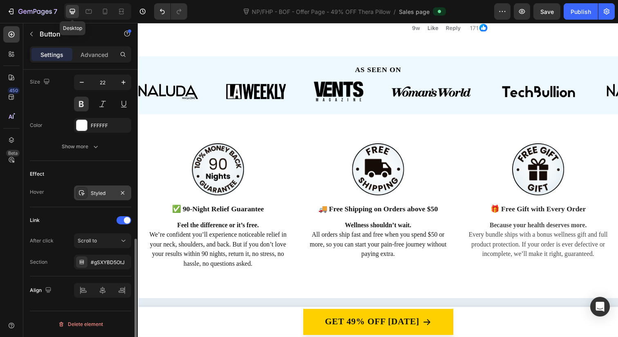
scroll to position [345, 0]
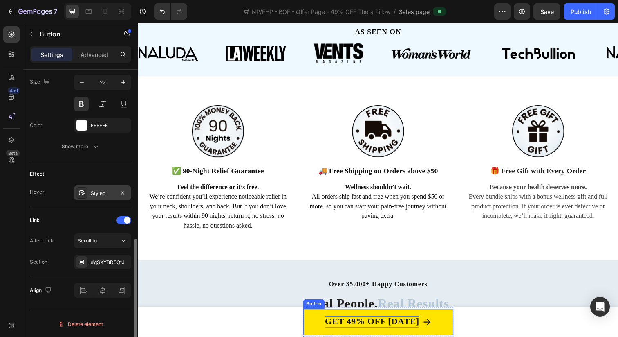
click at [363, 327] on p "GET 49% OFF TODAY" at bounding box center [377, 328] width 97 height 12
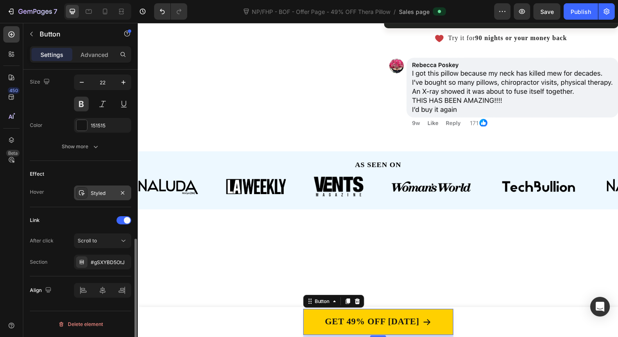
scroll to position [0, 0]
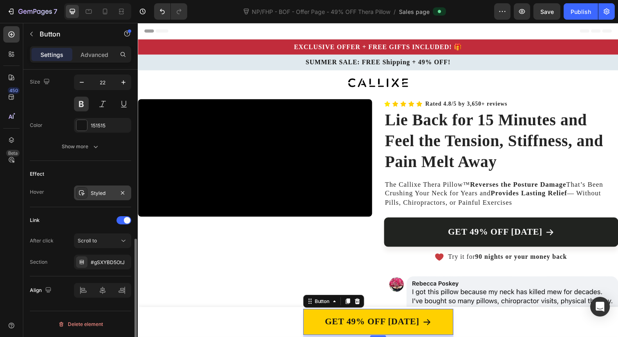
click at [118, 196] on div at bounding box center [123, 193] width 10 height 10
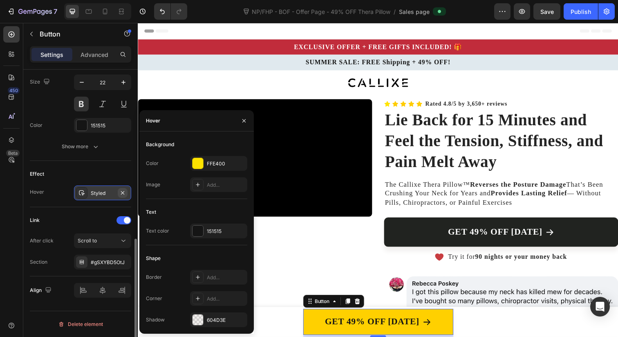
click at [125, 195] on icon "button" at bounding box center [122, 192] width 7 height 7
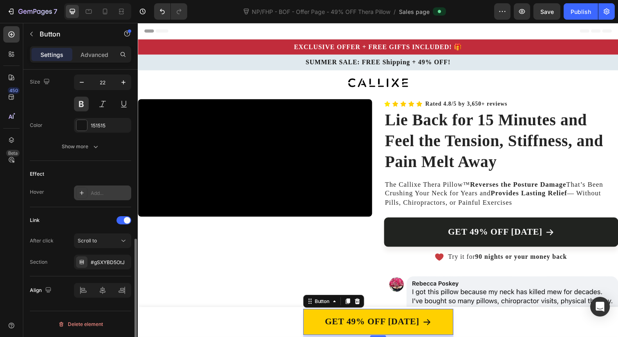
click at [113, 195] on div "Add..." at bounding box center [110, 192] width 38 height 7
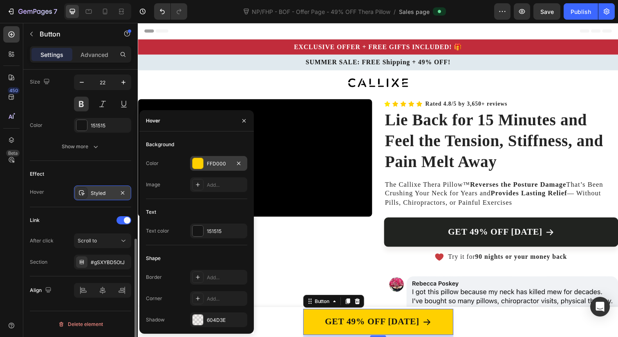
click at [204, 167] on div "FFD000" at bounding box center [218, 163] width 57 height 15
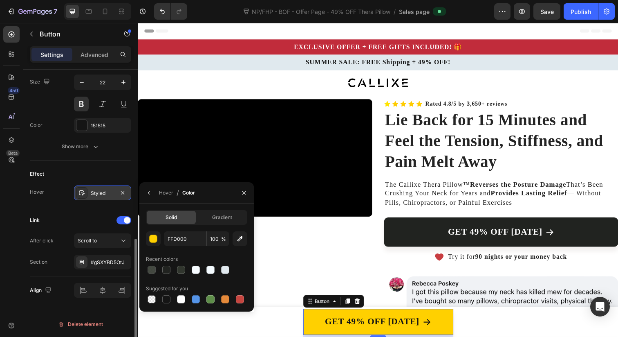
click at [150, 277] on div "FFD000 100 % Recent colors Suggested for you" at bounding box center [196, 268] width 101 height 74
click at [150, 271] on div at bounding box center [152, 269] width 8 height 8
type input "31362E"
type input "90"
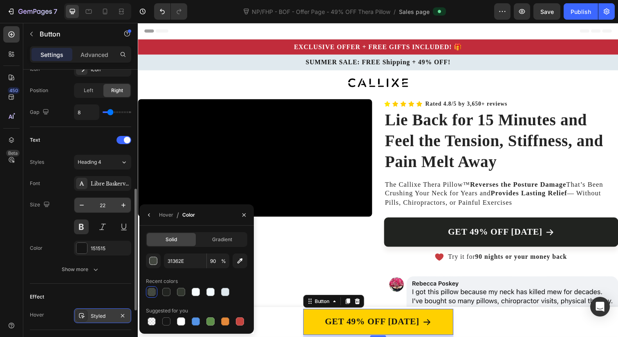
scroll to position [284, 0]
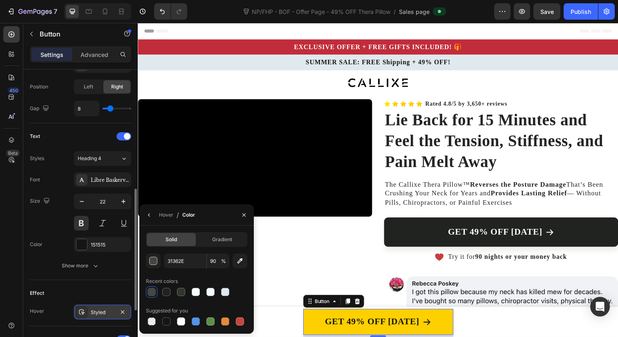
click at [99, 236] on div "Font Libre Baskerville Size 22 Color 151515 Show more" at bounding box center [80, 222] width 101 height 101
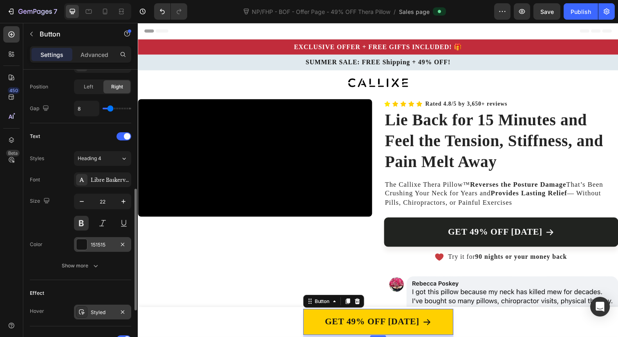
click at [99, 241] on div "151515" at bounding box center [103, 244] width 24 height 7
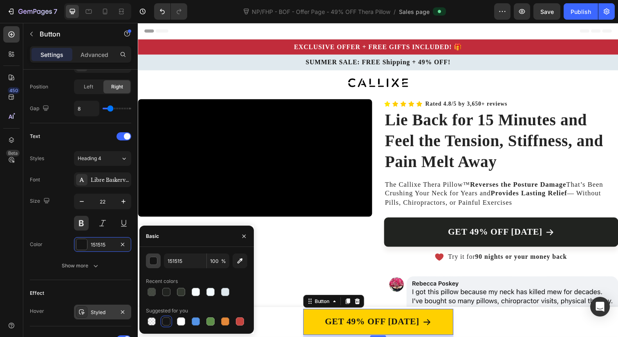
click at [153, 257] on div "button" at bounding box center [154, 261] width 8 height 8
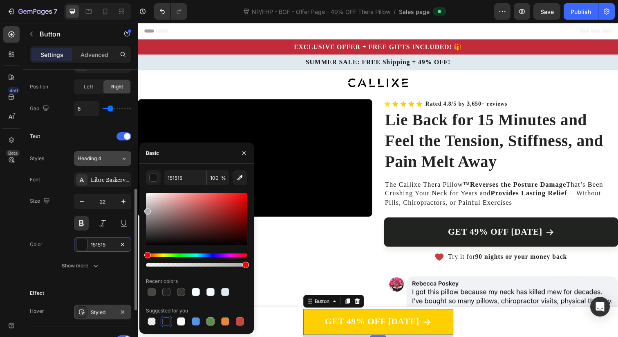
drag, startPoint x: 155, startPoint y: 220, endPoint x: 114, endPoint y: 155, distance: 76.6
click at [114, 155] on div "450 Beta Sections(18) Elements(87) Section Element Hero Section Product Detail …" at bounding box center [69, 180] width 138 height 314
type input "FFFFFF"
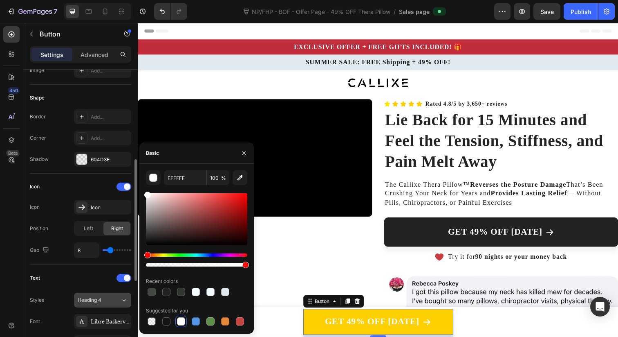
scroll to position [131, 0]
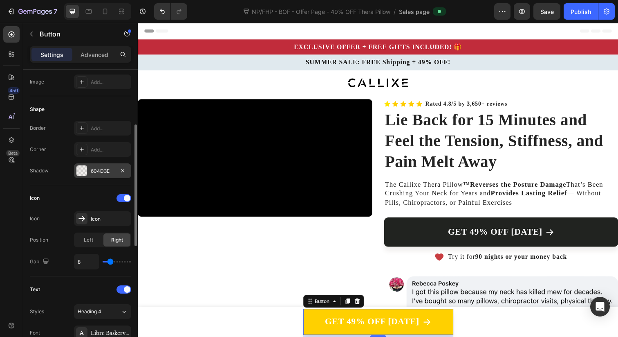
click at [96, 167] on div "604D3E" at bounding box center [103, 170] width 24 height 7
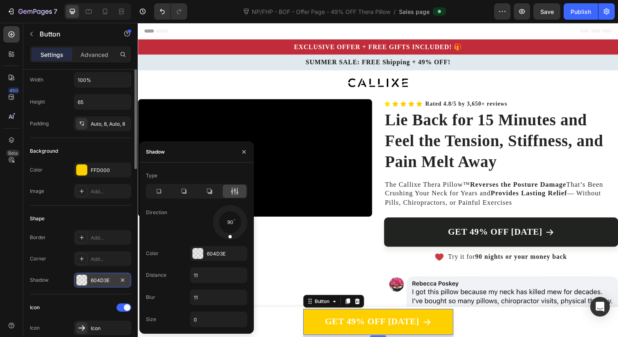
scroll to position [0, 0]
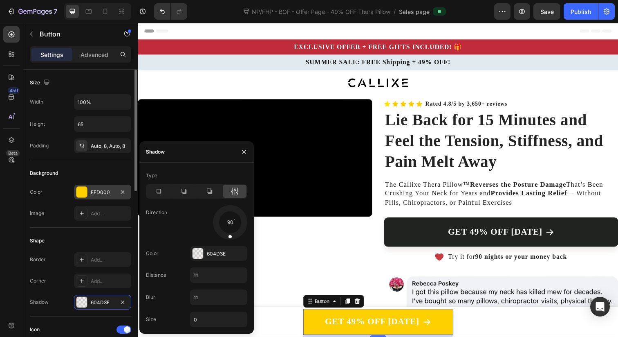
click at [97, 194] on div "FFD000" at bounding box center [103, 192] width 24 height 7
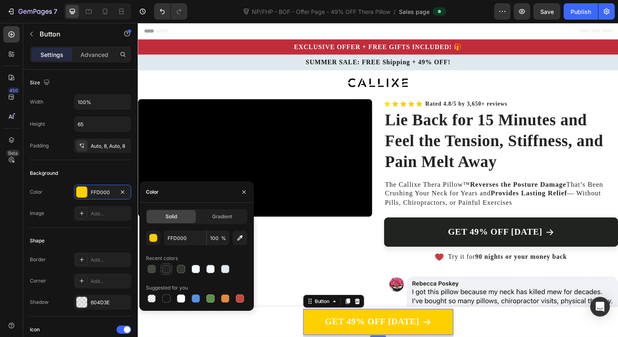
click at [169, 267] on div at bounding box center [166, 269] width 8 height 8
type input "212320"
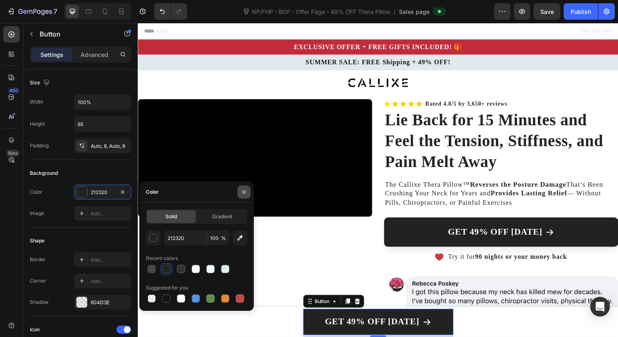
click at [242, 192] on icon "button" at bounding box center [244, 192] width 7 height 7
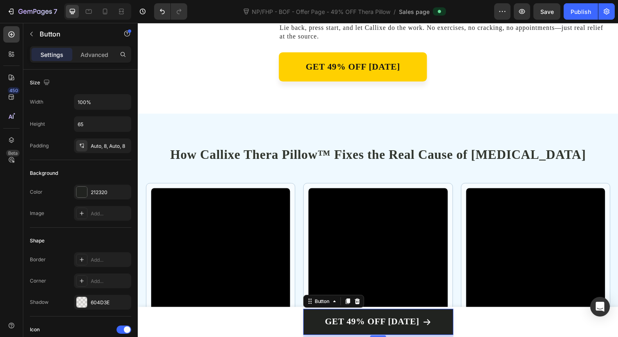
scroll to position [1748, 0]
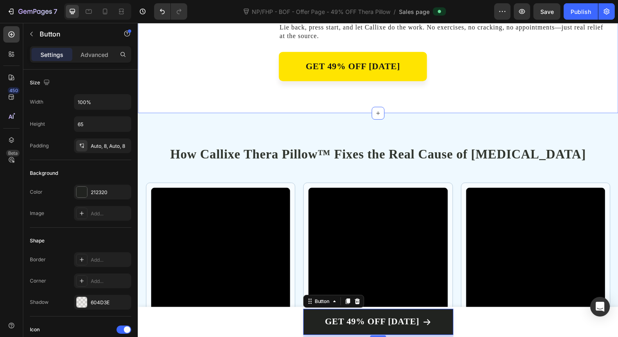
click at [427, 82] on link "GET 49% OFF TODAY" at bounding box center [357, 67] width 151 height 30
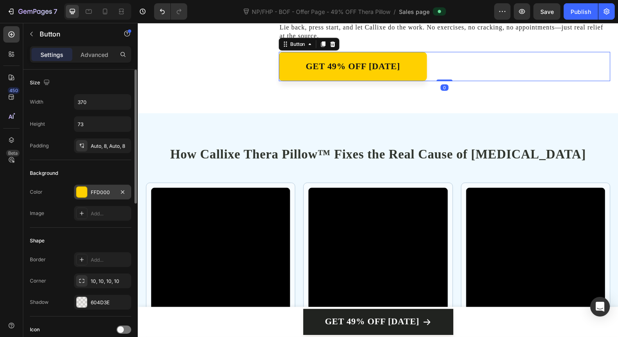
click at [101, 193] on div "FFD000" at bounding box center [103, 192] width 24 height 7
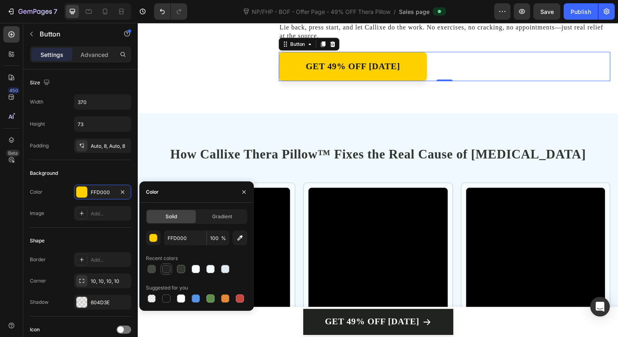
click at [169, 268] on div at bounding box center [166, 269] width 8 height 8
type input "212320"
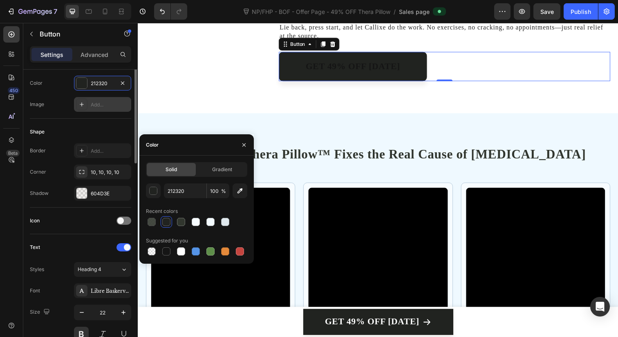
scroll to position [164, 0]
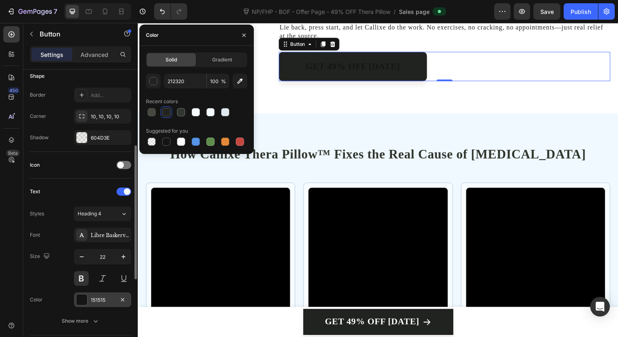
click at [91, 300] on div "151515" at bounding box center [103, 299] width 24 height 7
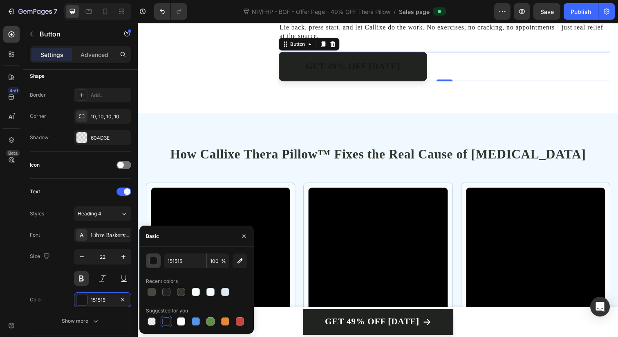
click at [158, 266] on button "button" at bounding box center [153, 260] width 15 height 15
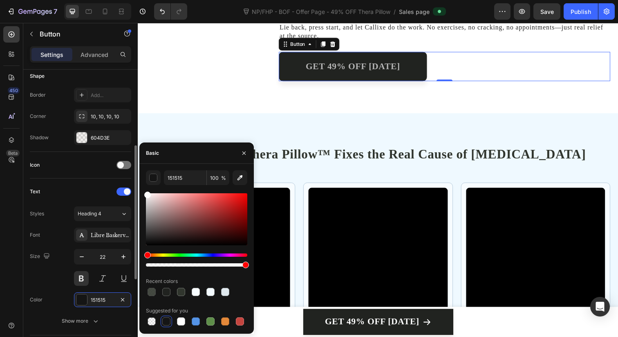
drag, startPoint x: 156, startPoint y: 236, endPoint x: 114, endPoint y: 155, distance: 91.1
click at [114, 155] on div "450 Beta Sections(18) Elements(87) Section Element Hero Section Product Detail …" at bounding box center [69, 180] width 138 height 314
type input "FFFFFF"
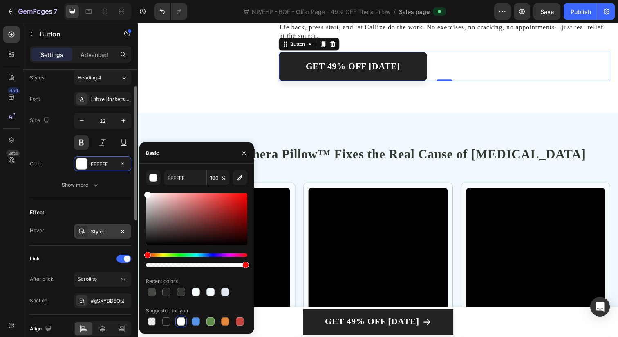
scroll to position [339, 0]
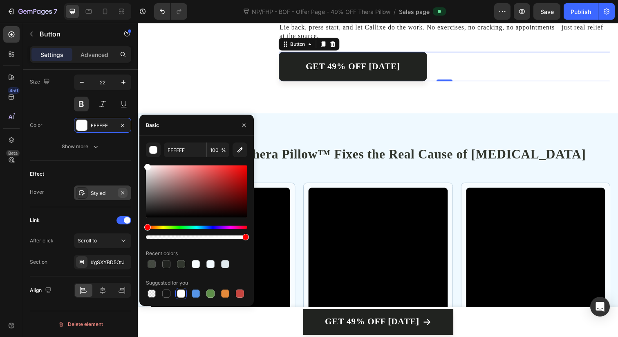
click at [118, 193] on button "button" at bounding box center [123, 193] width 10 height 10
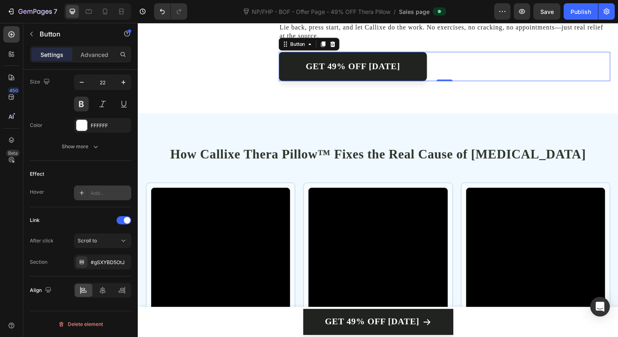
click at [115, 193] on div "Add..." at bounding box center [110, 192] width 38 height 7
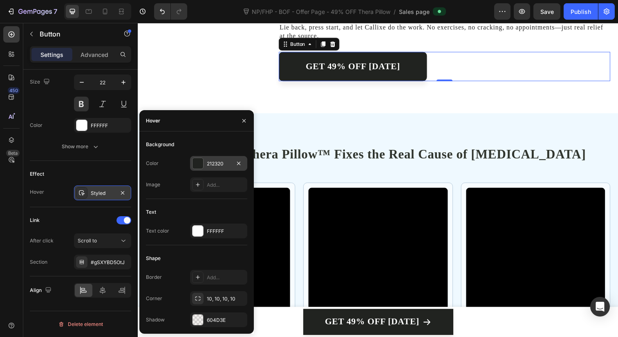
click at [203, 165] on div at bounding box center [197, 162] width 11 height 11
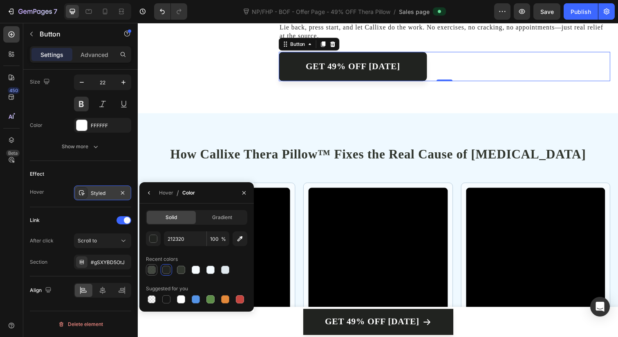
click at [148, 274] on div at bounding box center [152, 270] width 10 height 10
type input "31362E"
type input "90"
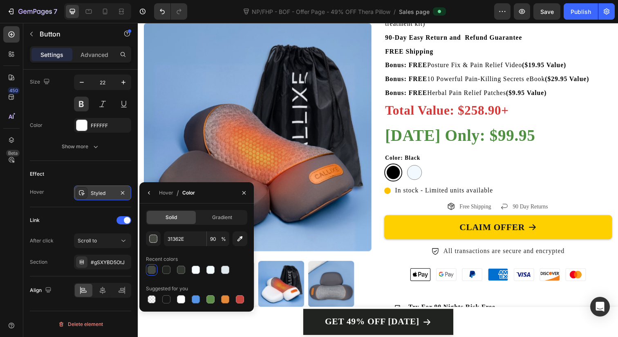
scroll to position [4625, 0]
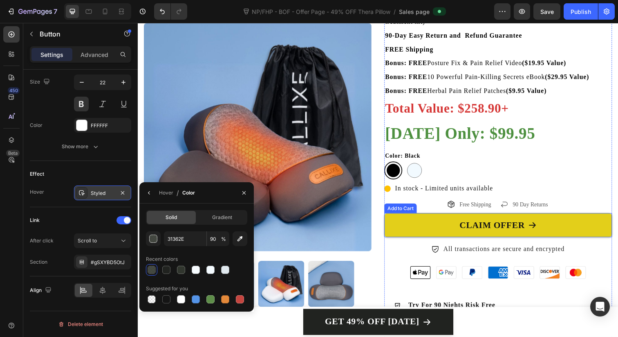
click at [428, 229] on button "CLAIM OFFER" at bounding box center [506, 229] width 233 height 25
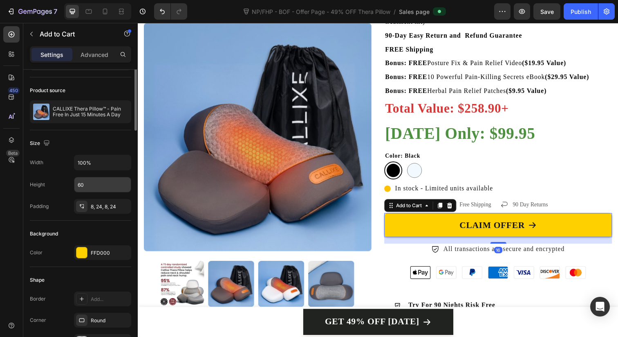
scroll to position [93, 0]
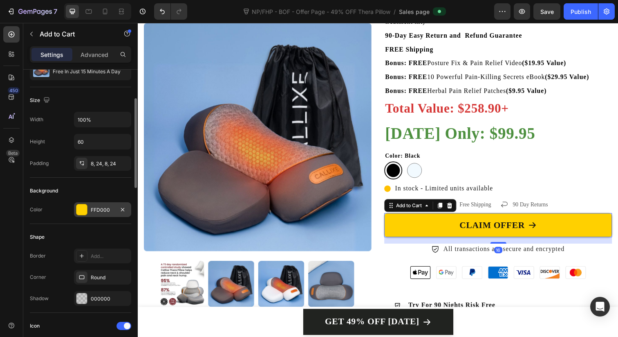
click at [108, 211] on div "FFD000" at bounding box center [103, 209] width 24 height 7
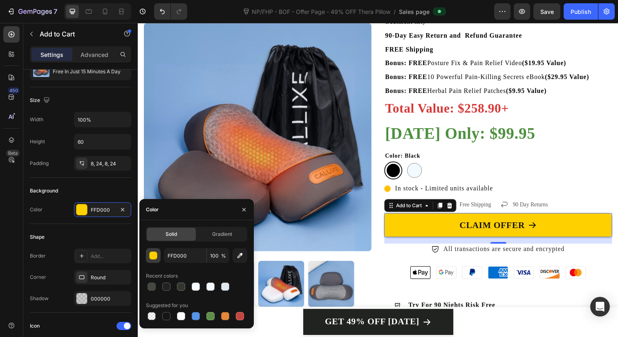
click at [148, 254] on button "button" at bounding box center [153, 255] width 15 height 15
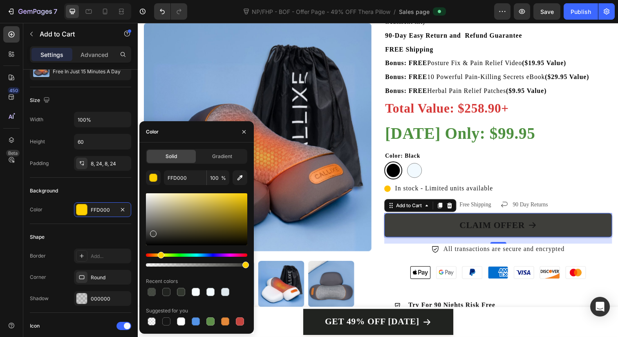
drag, startPoint x: 153, startPoint y: 224, endPoint x: 152, endPoint y: 232, distance: 8.2
click at [152, 232] on div at bounding box center [196, 219] width 101 height 52
type input "3F3F3B"
click at [167, 290] on div at bounding box center [166, 291] width 8 height 8
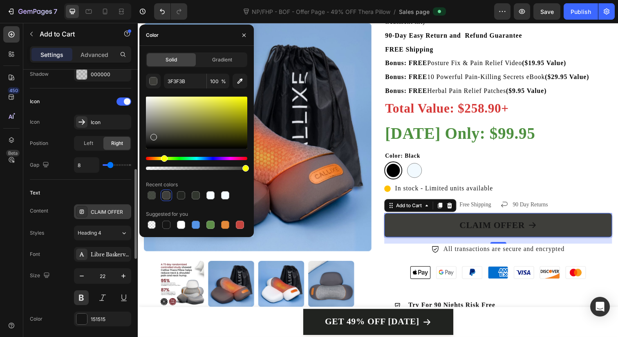
scroll to position [329, 0]
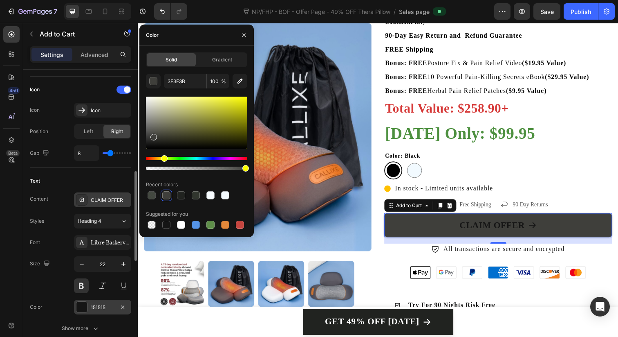
click at [98, 305] on div "151515" at bounding box center [103, 306] width 24 height 7
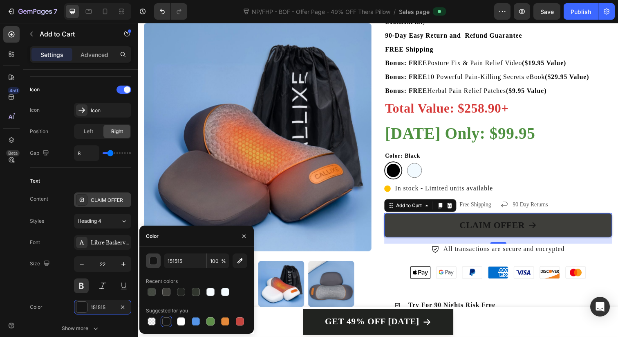
click at [151, 263] on div "button" at bounding box center [154, 261] width 8 height 8
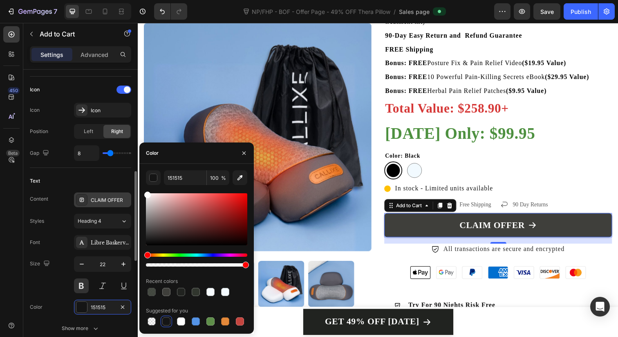
drag, startPoint x: 150, startPoint y: 209, endPoint x: 126, endPoint y: 180, distance: 38.3
click at [126, 180] on div "450 Beta Sections(18) Elements(87) Section Element Hero Section Product Detail …" at bounding box center [69, 180] width 138 height 314
type input "FFFFFF"
click at [64, 171] on div "Text Content CLAIM OFFER Styles Heading 4 Font Libre Baskerville Size 22 Color …" at bounding box center [80, 255] width 101 height 175
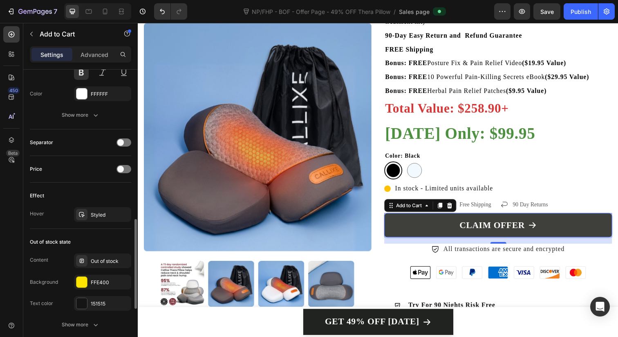
scroll to position [546, 0]
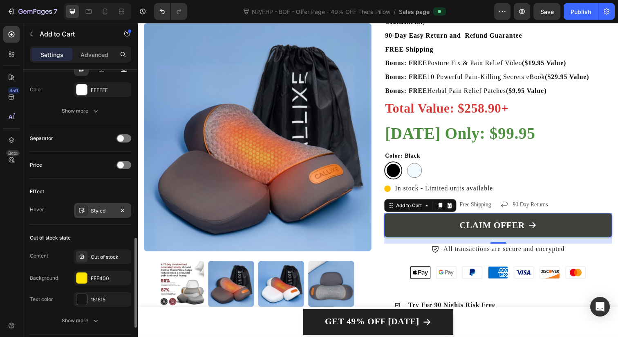
click at [112, 213] on div "Styled" at bounding box center [103, 210] width 24 height 7
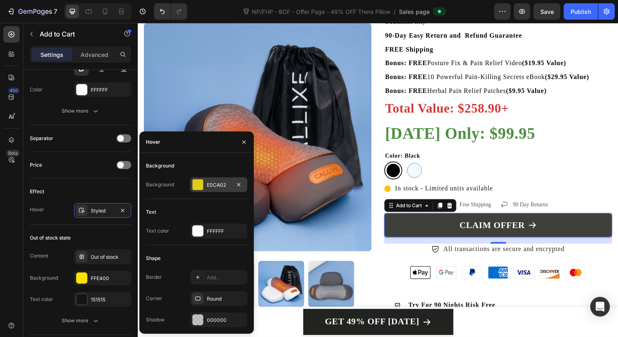
click at [204, 188] on div "E0CA02" at bounding box center [218, 184] width 57 height 15
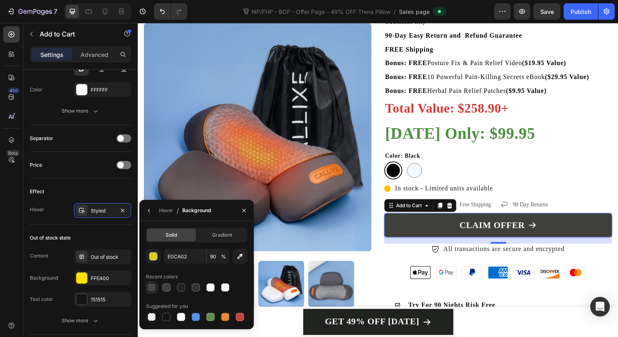
click at [150, 285] on div at bounding box center [152, 287] width 8 height 8
type input "31362E"
click at [243, 211] on icon "button" at bounding box center [243, 209] width 3 height 3
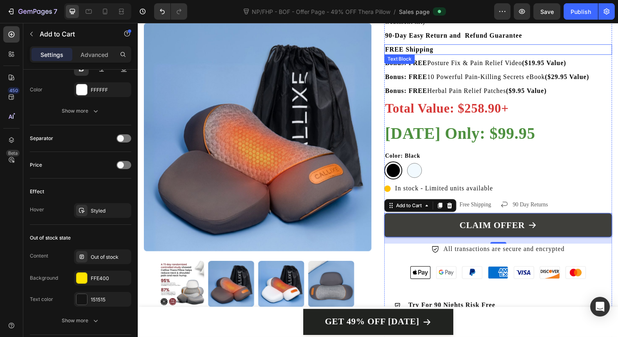
click at [537, 51] on p "FREE Shipping" at bounding box center [506, 49] width 231 height 9
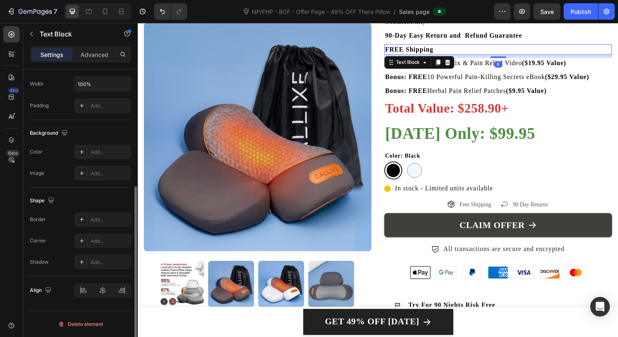
scroll to position [0, 0]
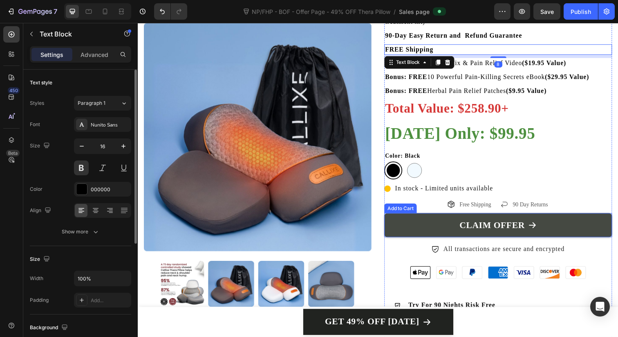
click at [454, 219] on button "CLAIM OFFER" at bounding box center [506, 229] width 233 height 25
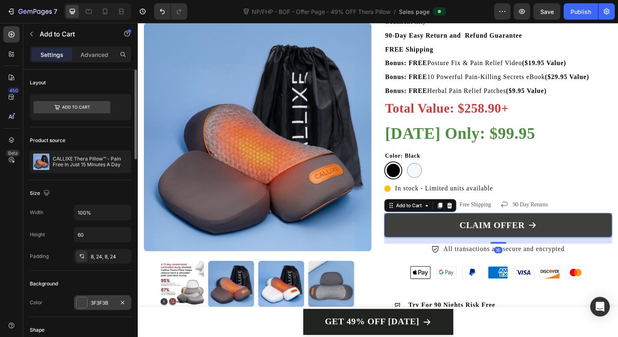
click at [102, 302] on div "3F3F3B" at bounding box center [103, 302] width 24 height 7
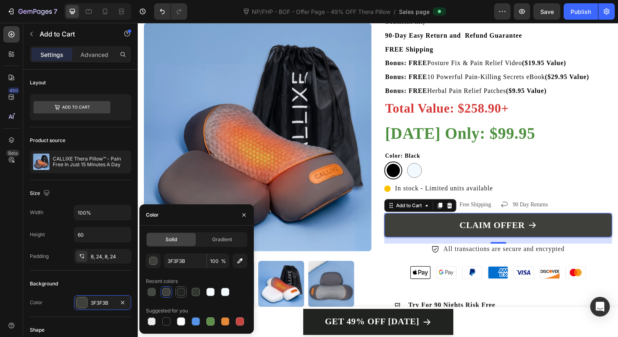
click at [182, 289] on div at bounding box center [181, 291] width 8 height 8
type input "212320"
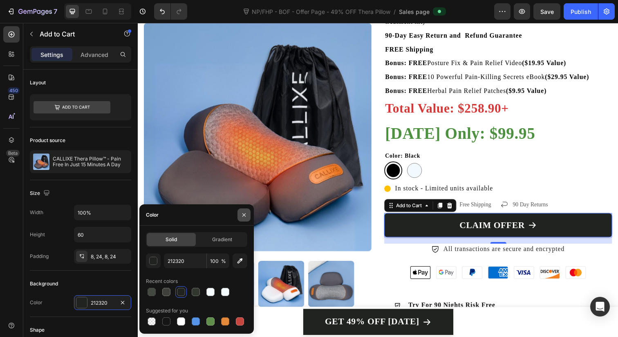
click at [248, 210] on button "button" at bounding box center [244, 214] width 13 height 13
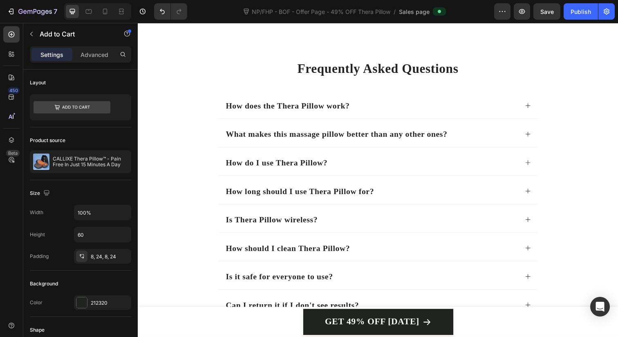
scroll to position [4990, 0]
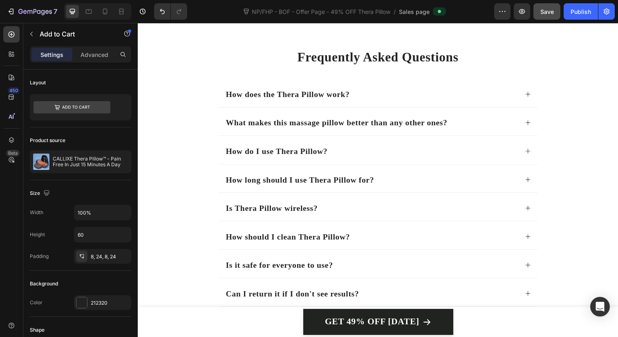
click at [546, 16] on button "Save" at bounding box center [547, 11] width 27 height 16
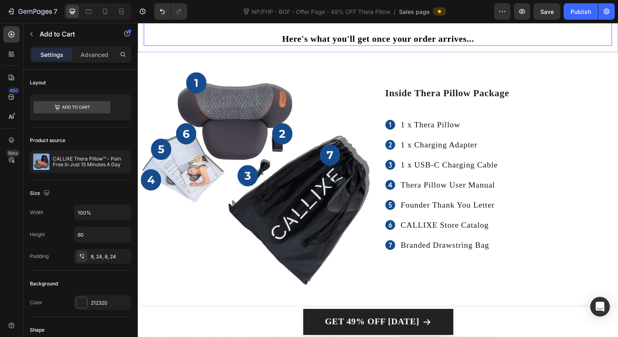
scroll to position [3808, 0]
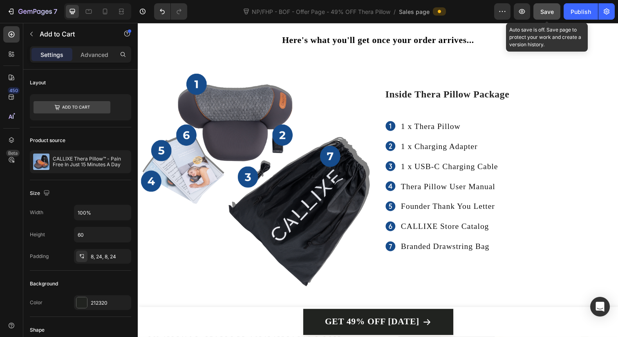
click at [553, 14] on span "Save" at bounding box center [547, 11] width 13 height 7
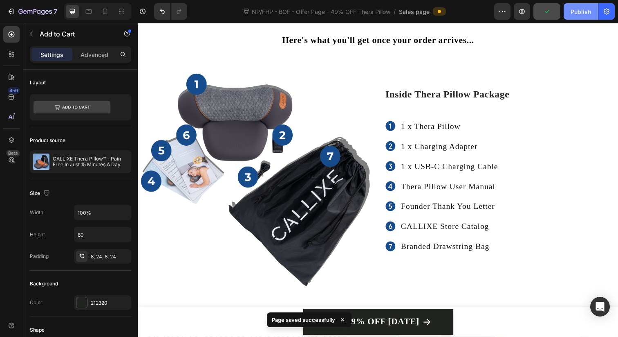
click at [581, 10] on div "Publish" at bounding box center [581, 11] width 20 height 9
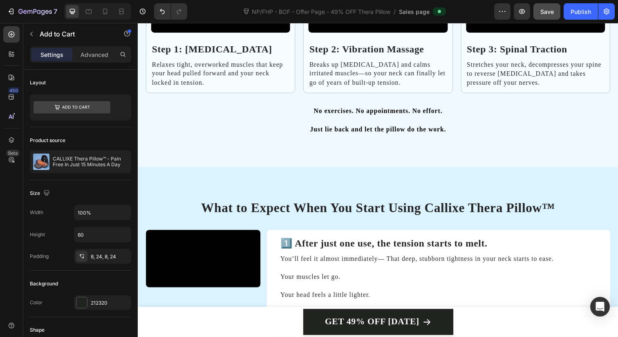
scroll to position [2204, 0]
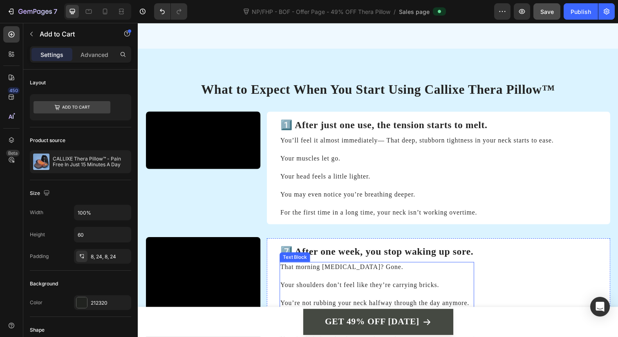
click at [333, 315] on link "GET 49% OFF TODAY" at bounding box center [383, 327] width 153 height 27
